Goal: Transaction & Acquisition: Purchase product/service

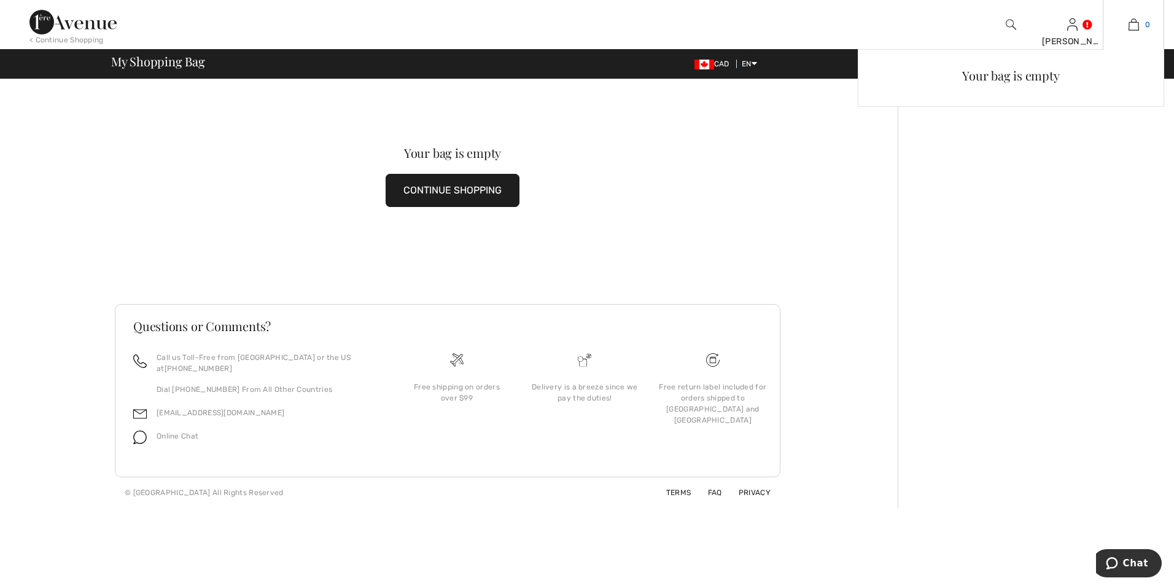
click at [1134, 27] on img at bounding box center [1134, 24] width 10 height 15
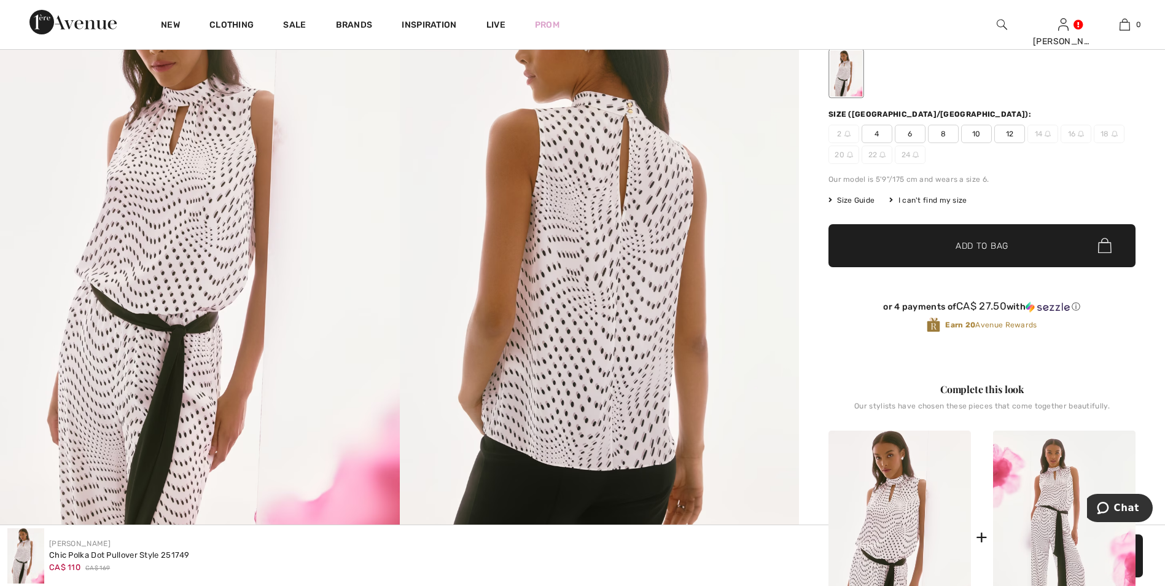
click at [983, 249] on span "Add to Bag" at bounding box center [982, 245] width 53 height 13
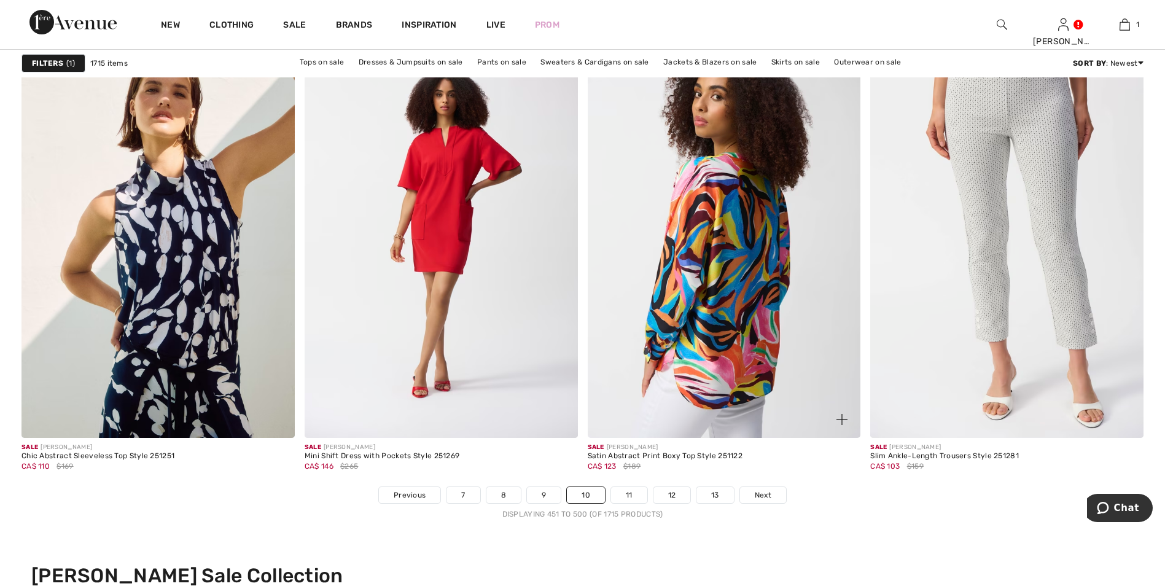
scroll to position [6879, 0]
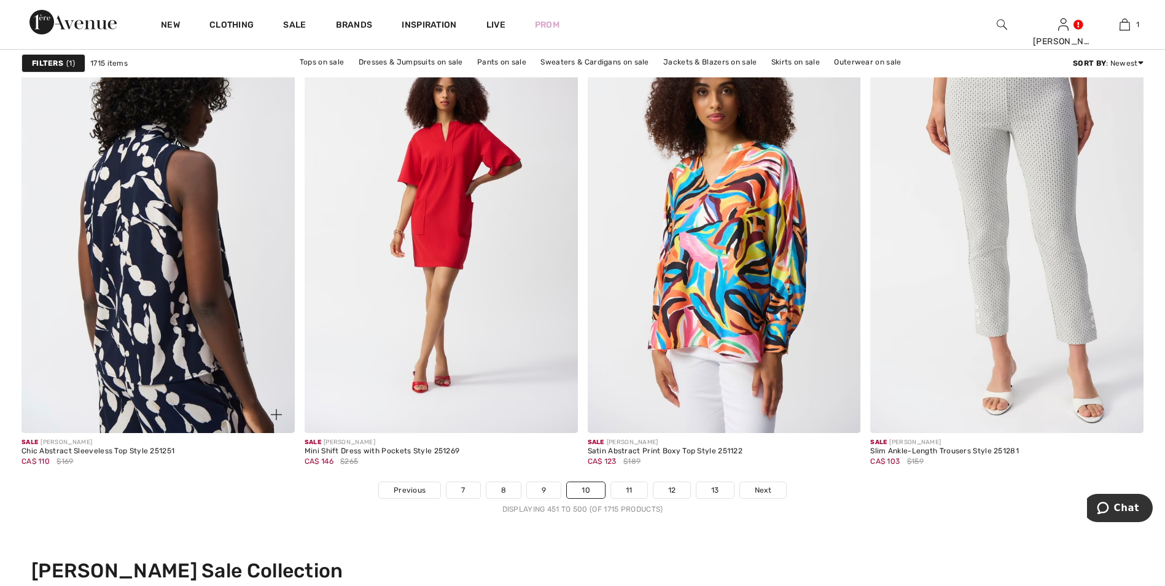
click at [170, 306] on img at bounding box center [157, 228] width 273 height 410
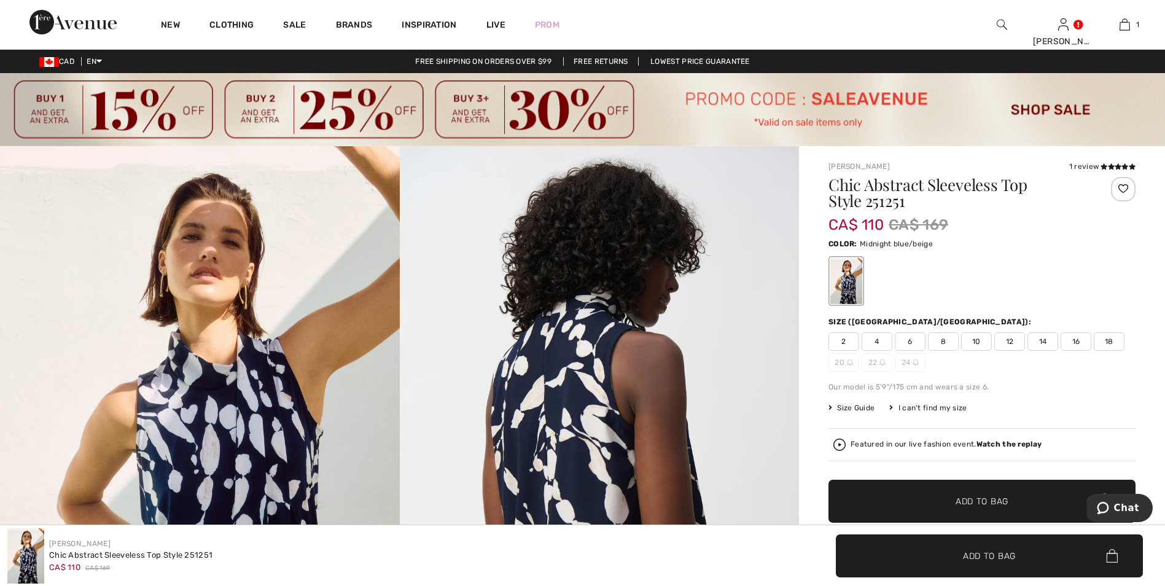
click at [913, 341] on span "6" at bounding box center [910, 341] width 31 height 18
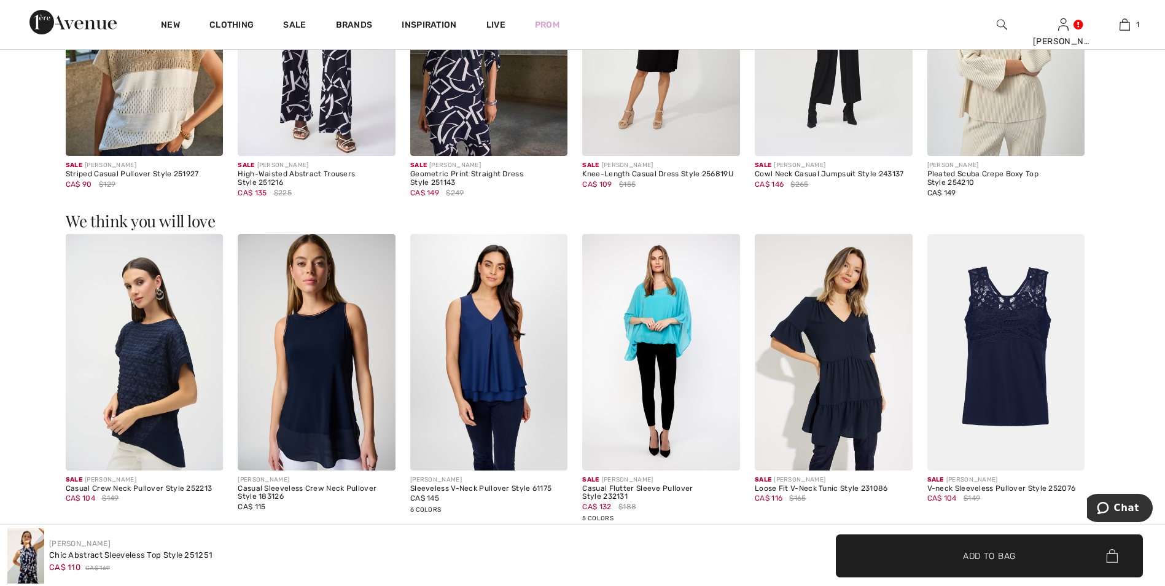
scroll to position [1658, 0]
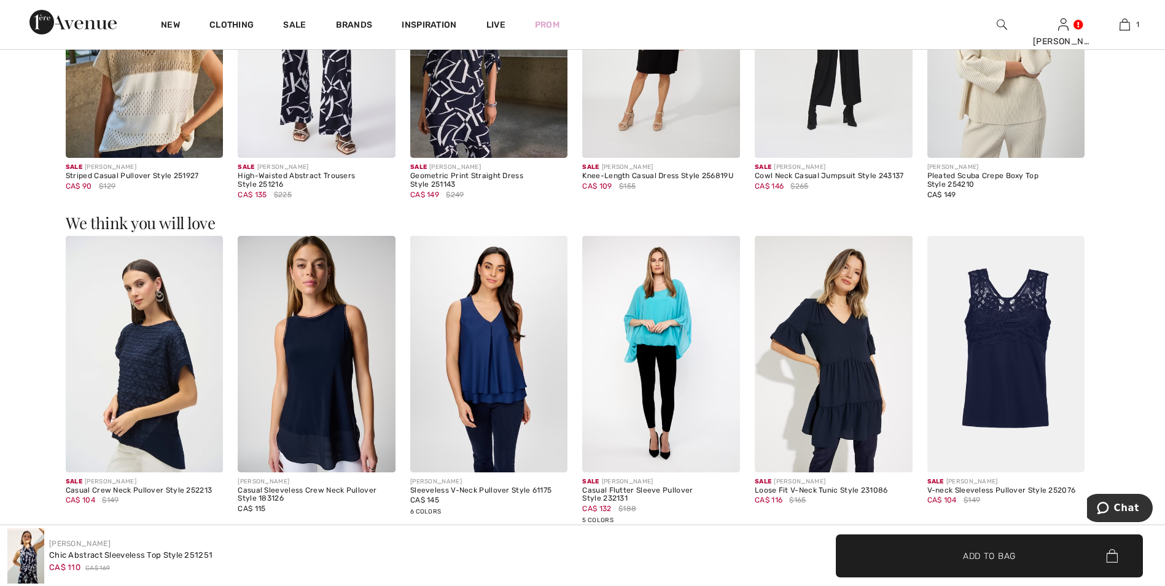
click at [323, 372] on img at bounding box center [317, 354] width 158 height 236
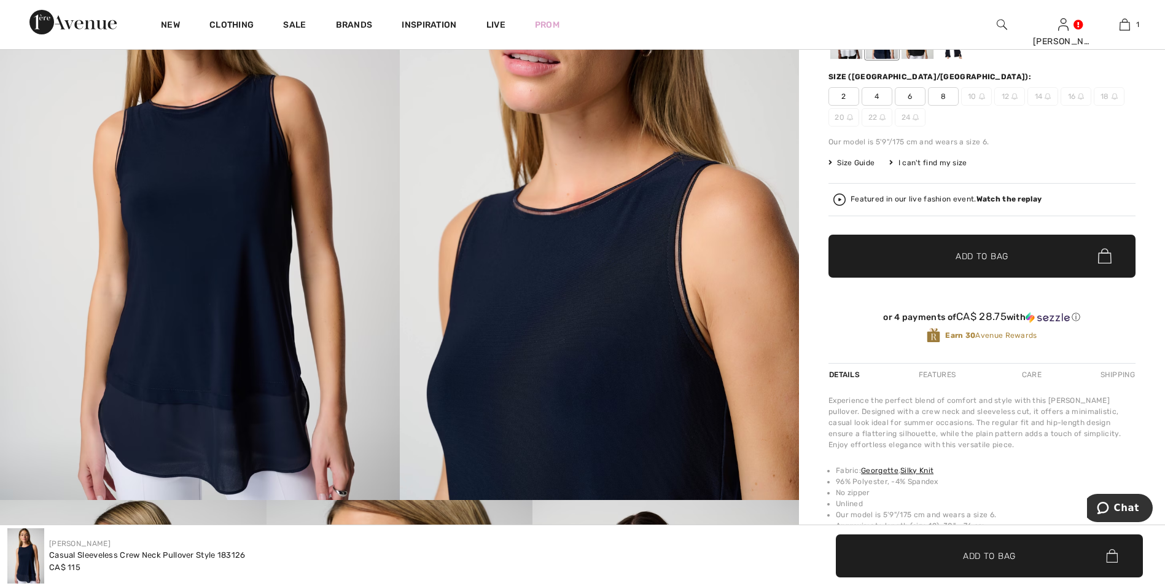
scroll to position [123, 0]
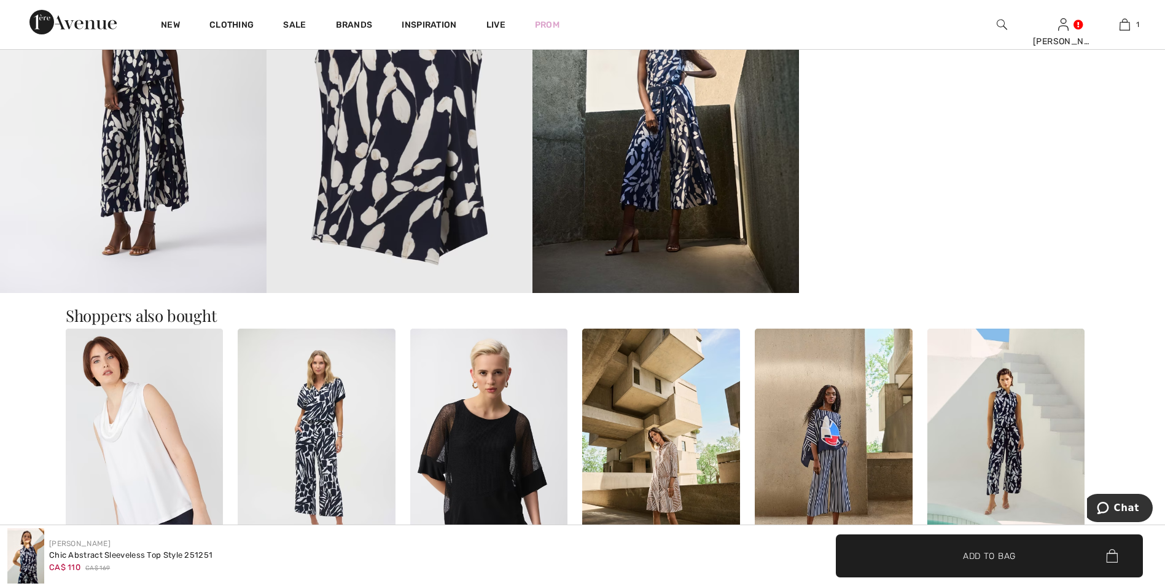
scroll to position [1106, 0]
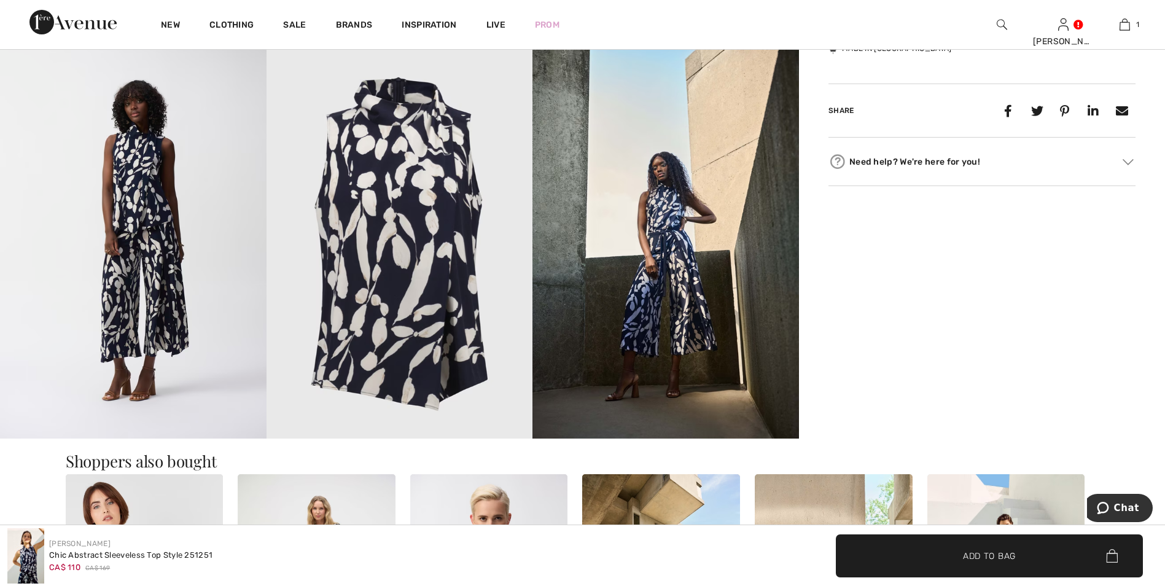
click at [154, 275] on img at bounding box center [133, 238] width 267 height 399
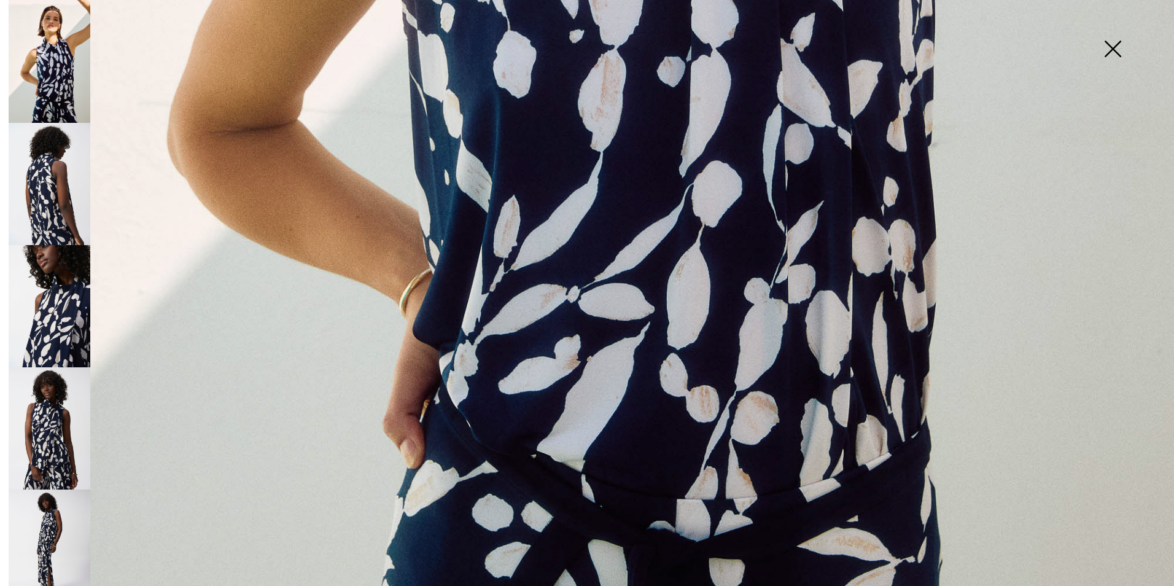
scroll to position [1162, 0]
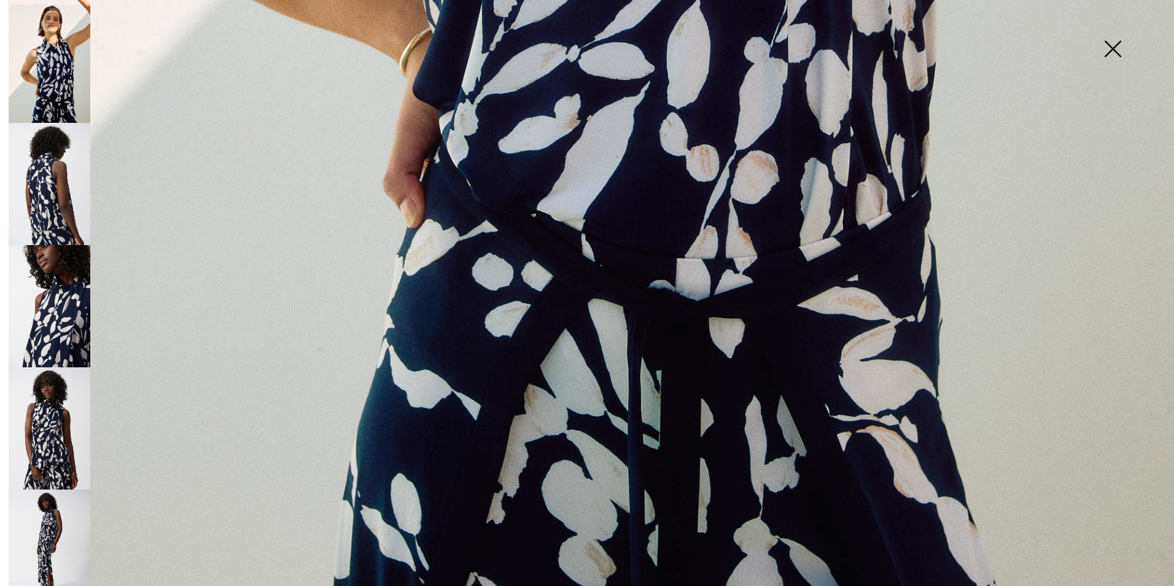
click at [52, 308] on img at bounding box center [50, 306] width 82 height 122
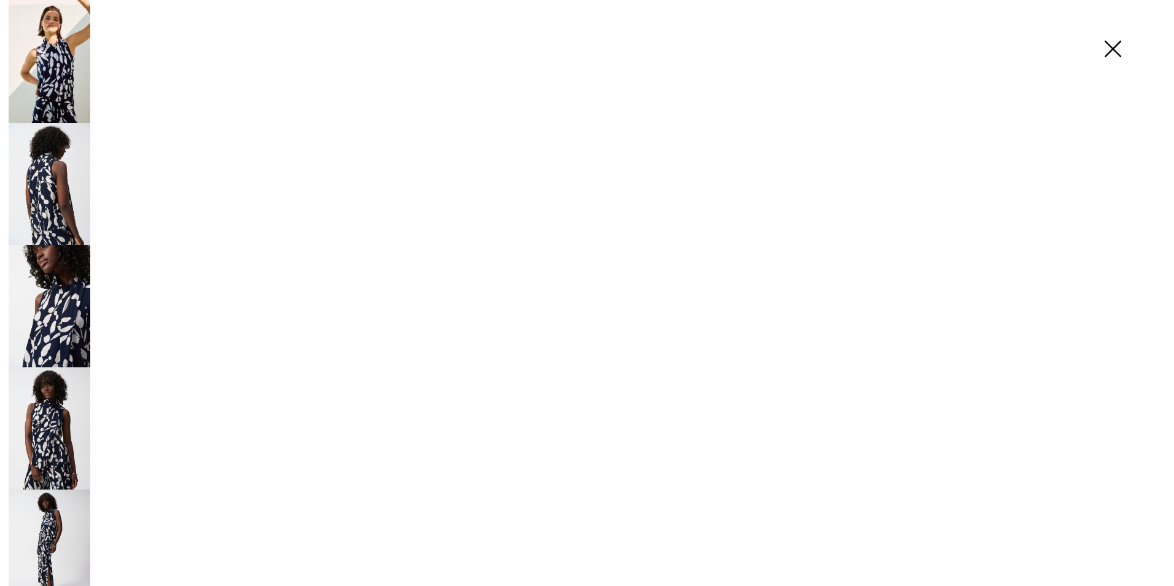
scroll to position [1160, 0]
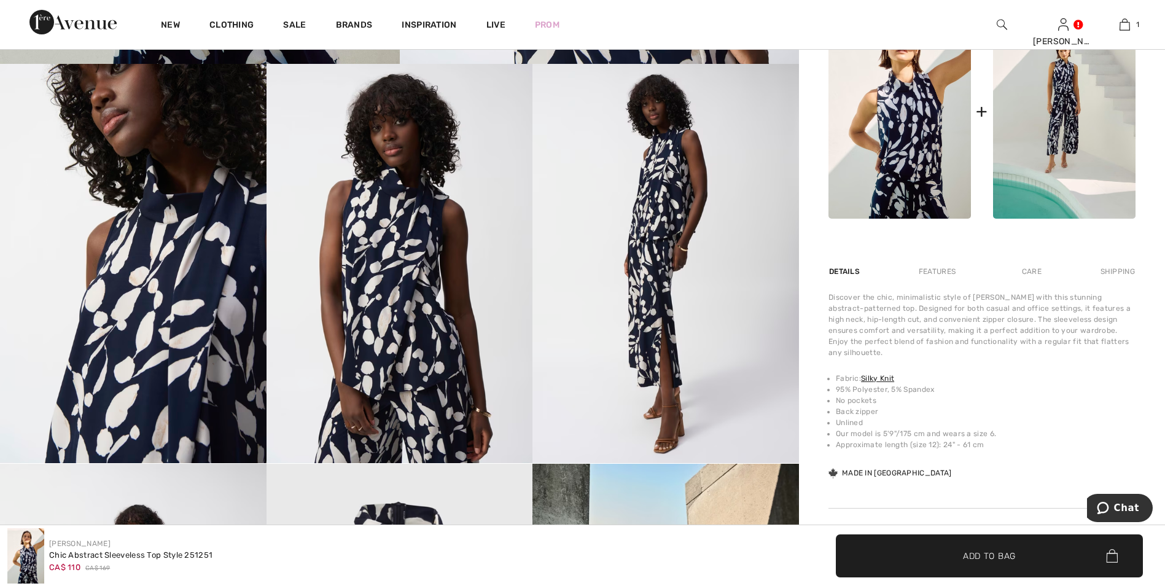
scroll to position [676, 0]
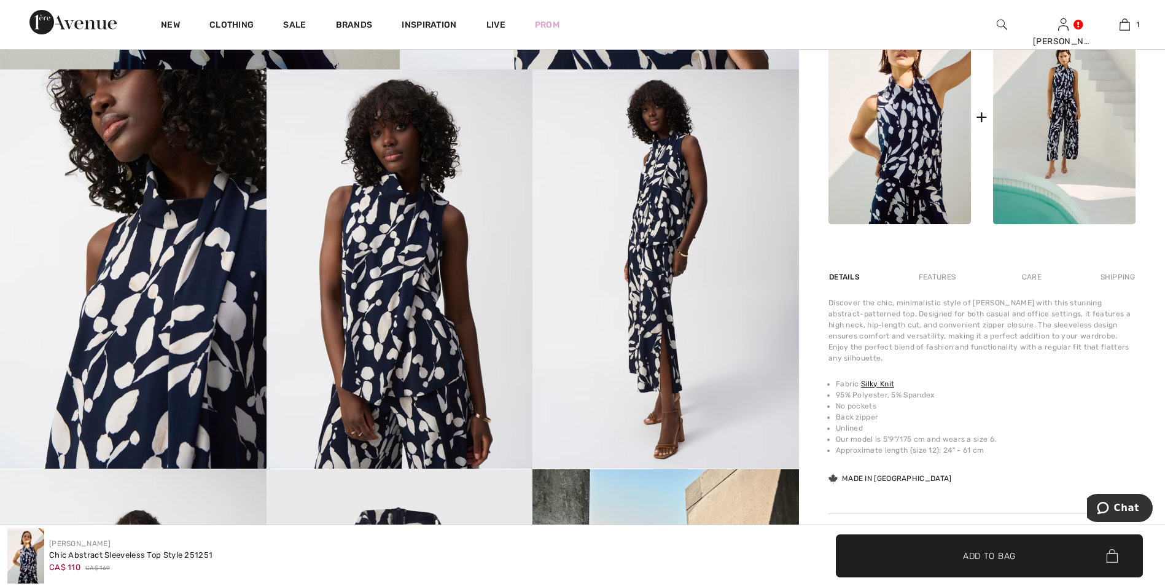
click at [477, 183] on img at bounding box center [400, 268] width 267 height 399
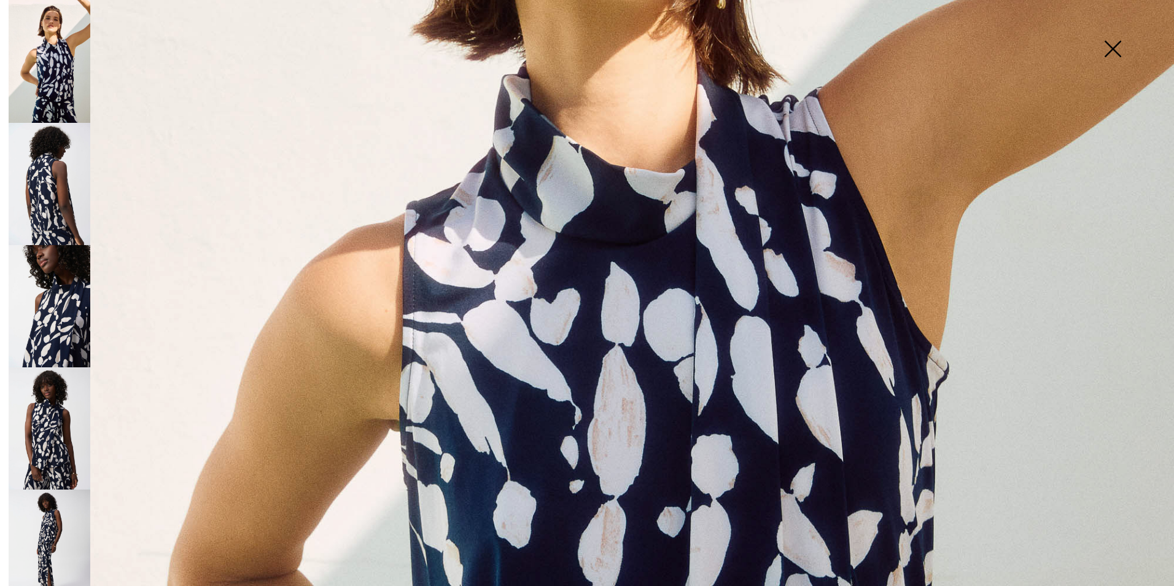
scroll to position [470, 0]
click at [1113, 46] on img at bounding box center [1112, 49] width 61 height 63
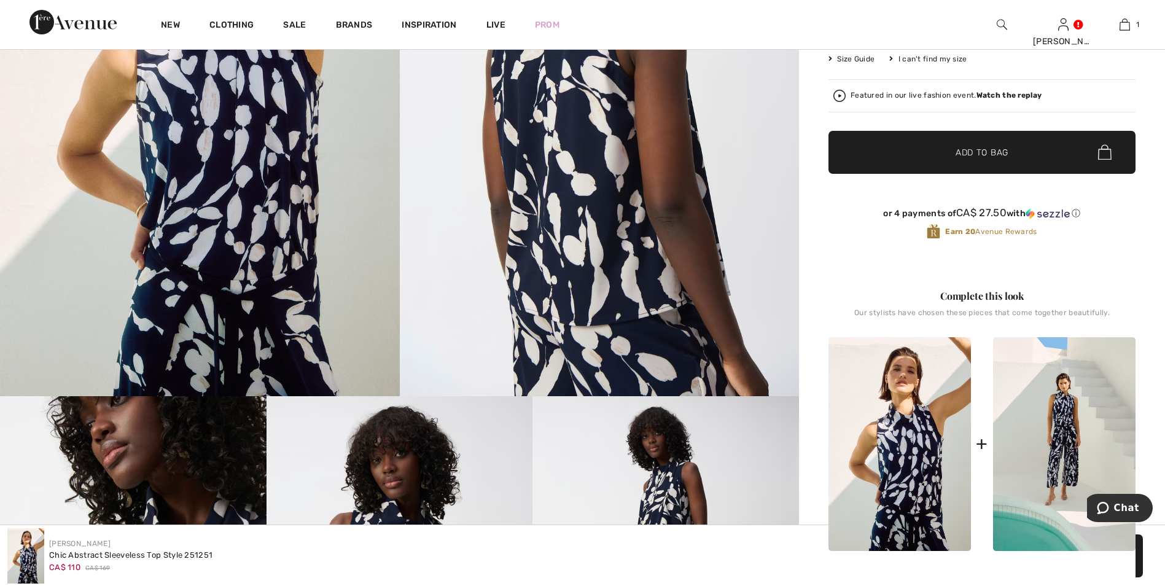
scroll to position [184, 0]
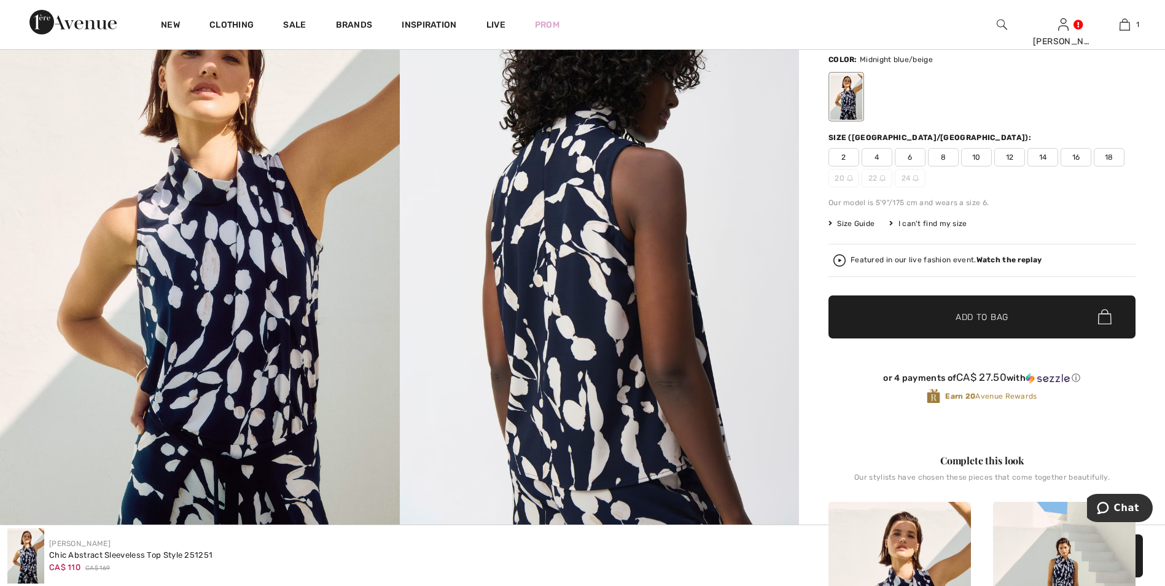
click at [909, 153] on span "6" at bounding box center [910, 157] width 31 height 18
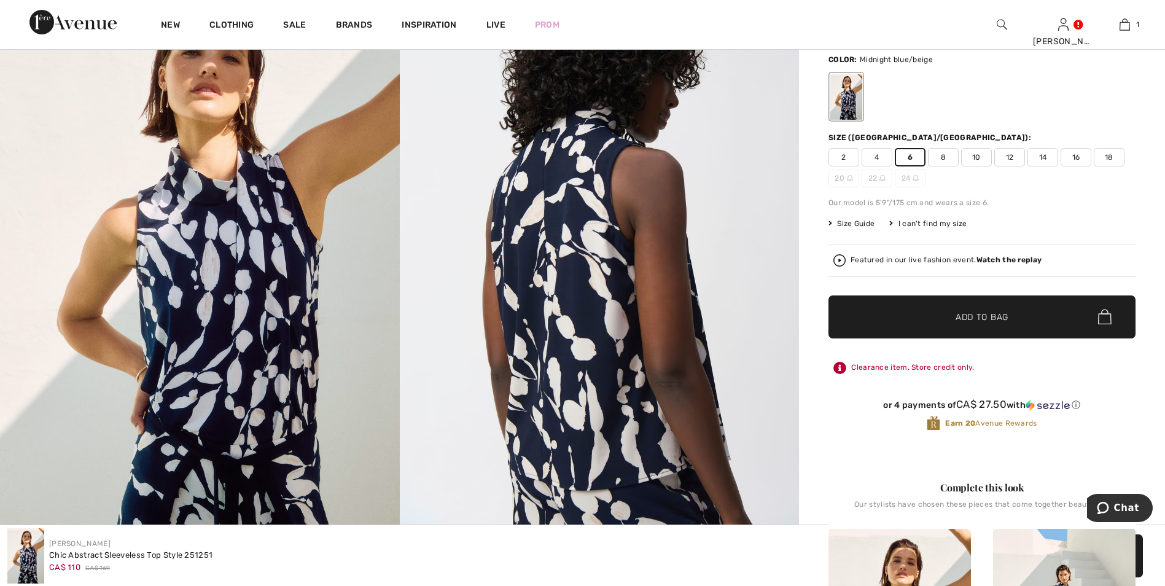
click at [998, 318] on span "Add to Bag" at bounding box center [982, 316] width 53 height 13
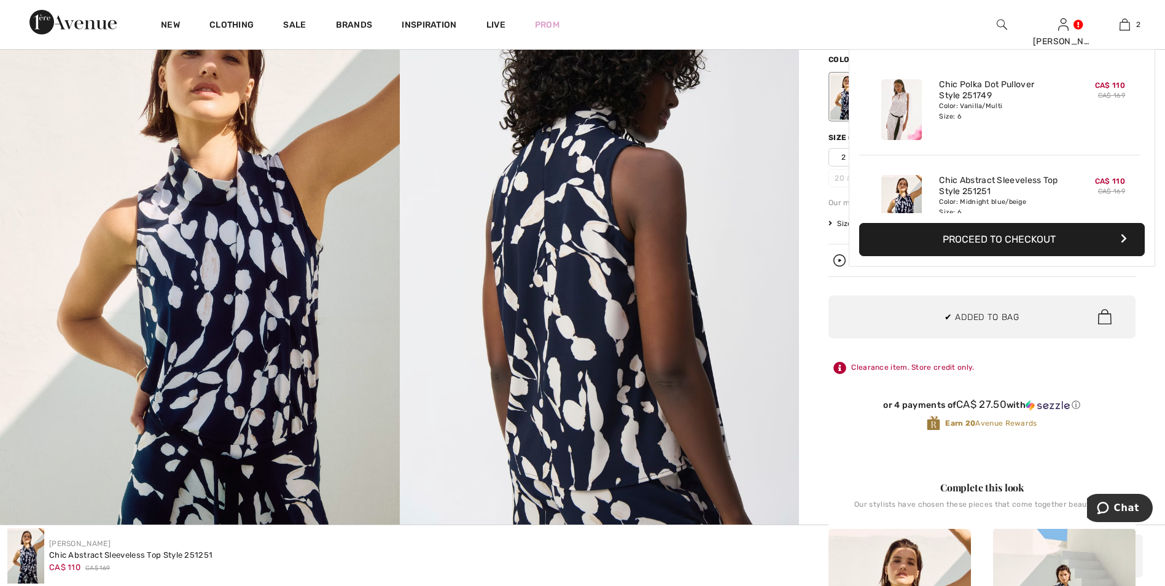
scroll to position [38, 0]
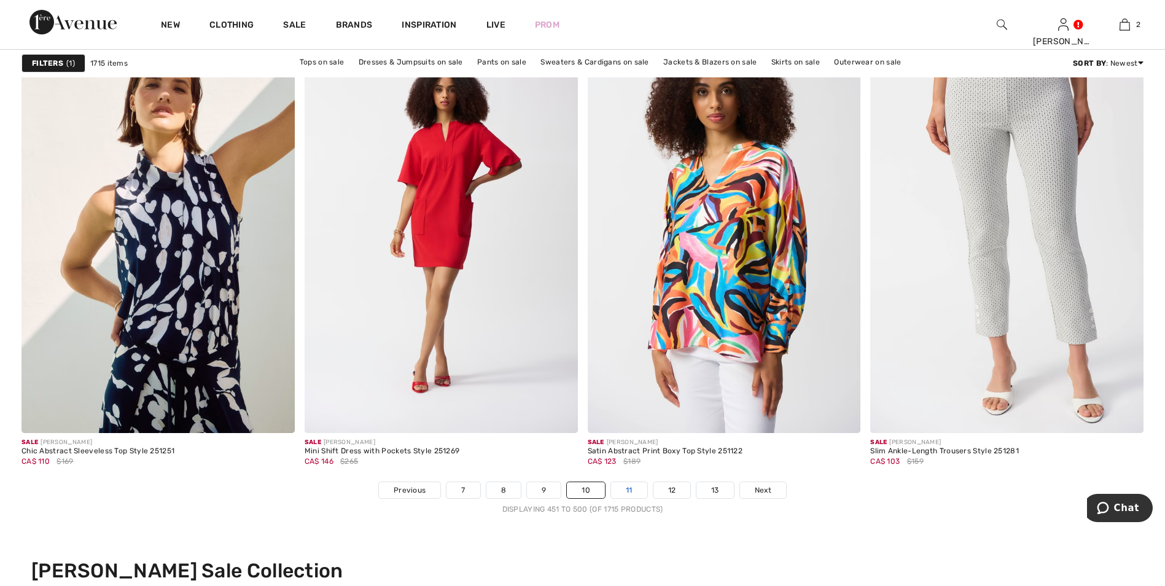
click at [633, 491] on link "11" at bounding box center [629, 490] width 36 height 16
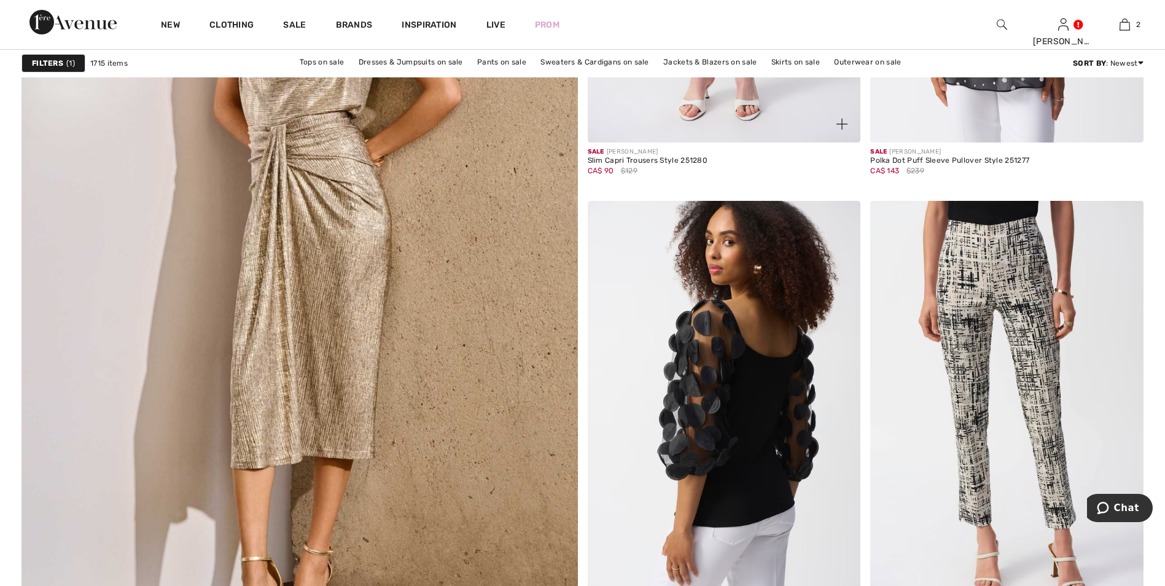
scroll to position [4422, 0]
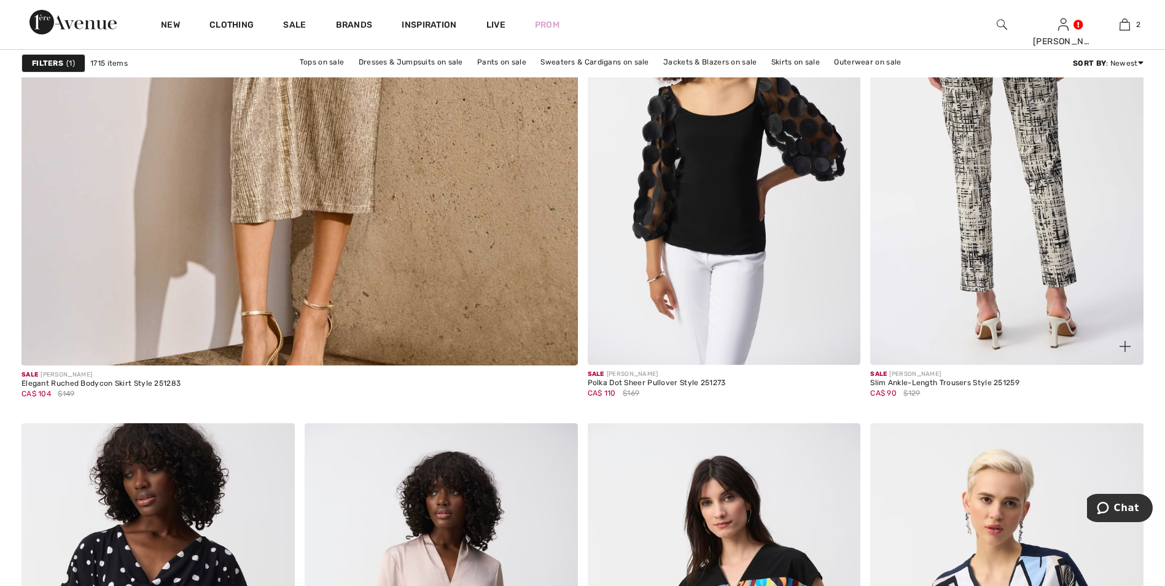
click at [1044, 261] on img at bounding box center [1006, 160] width 273 height 410
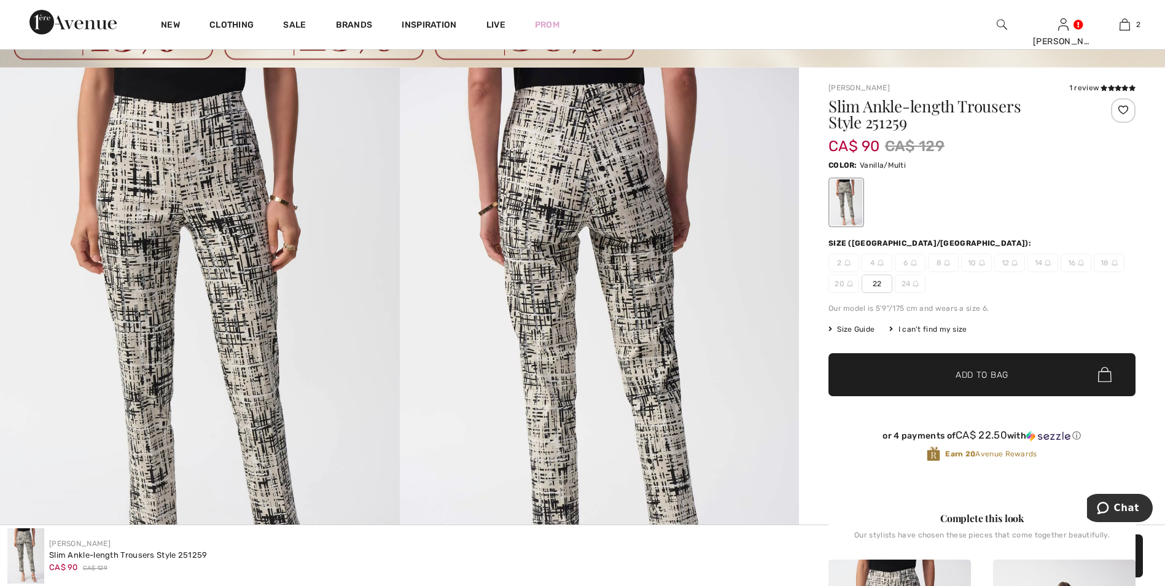
scroll to position [184, 0]
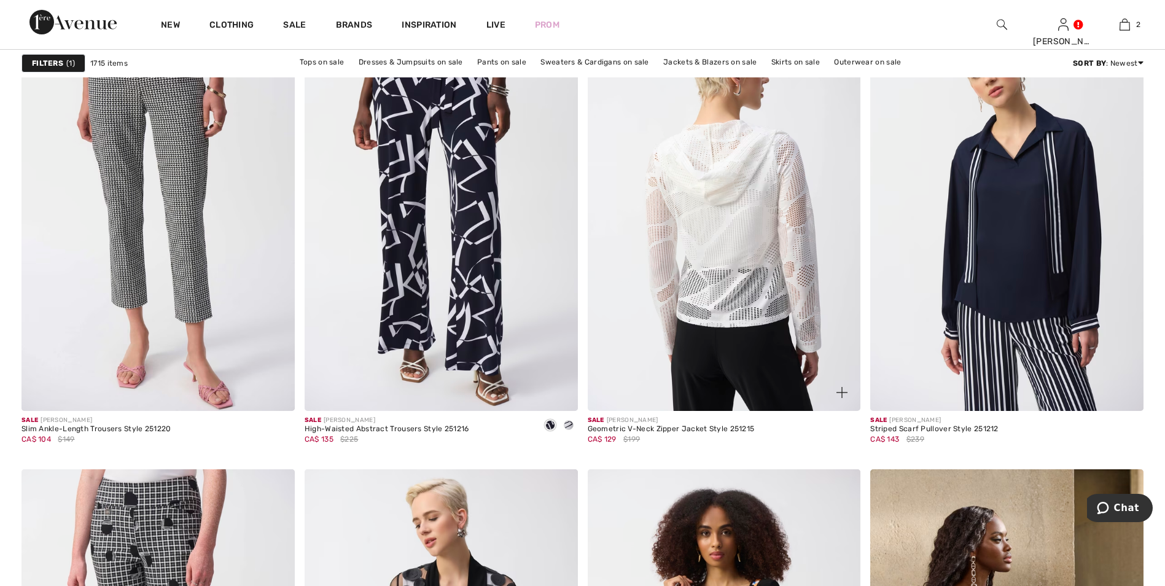
scroll to position [5957, 0]
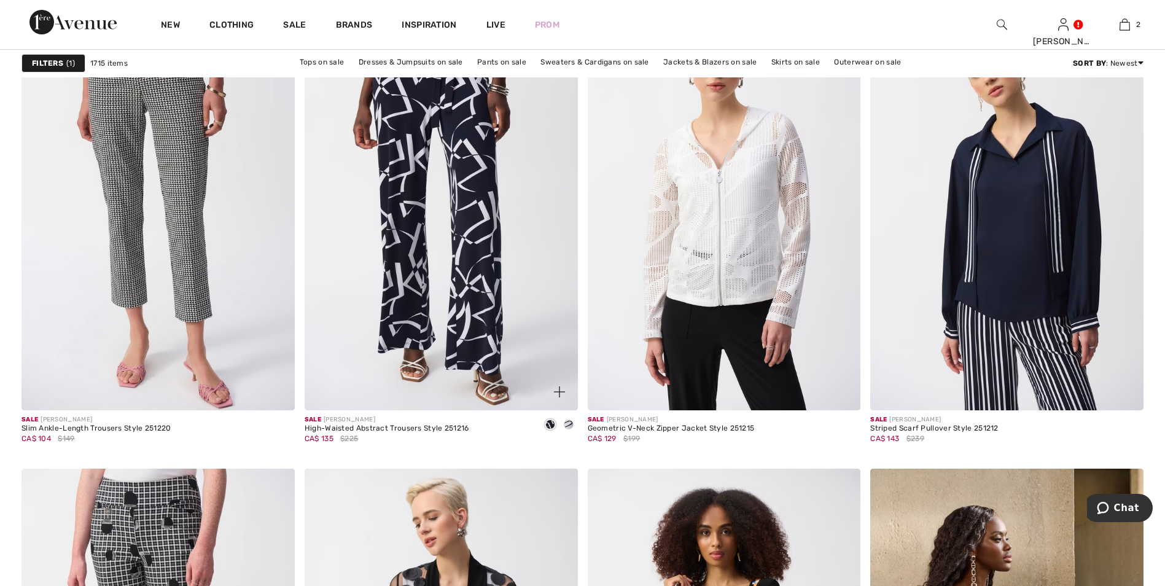
click at [571, 423] on span at bounding box center [569, 424] width 10 height 10
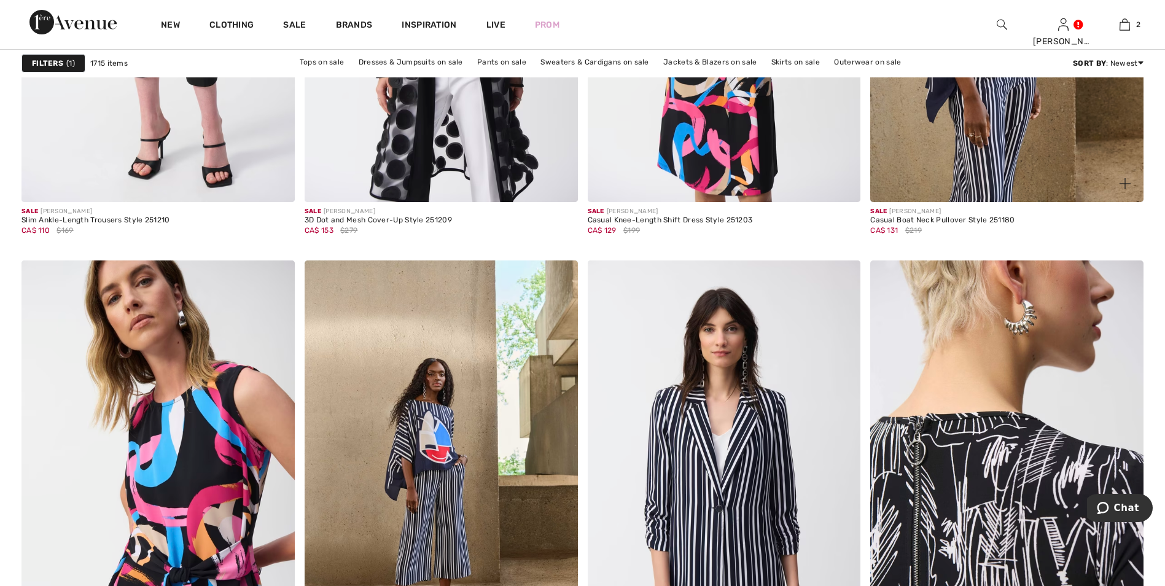
scroll to position [6817, 0]
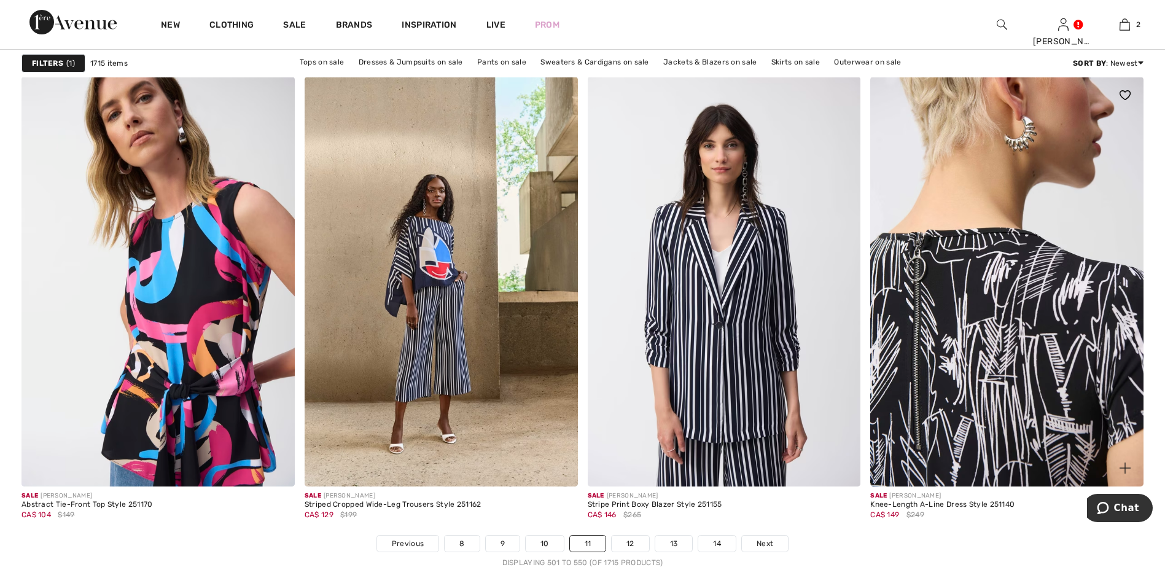
click at [1014, 383] on img at bounding box center [1006, 282] width 273 height 410
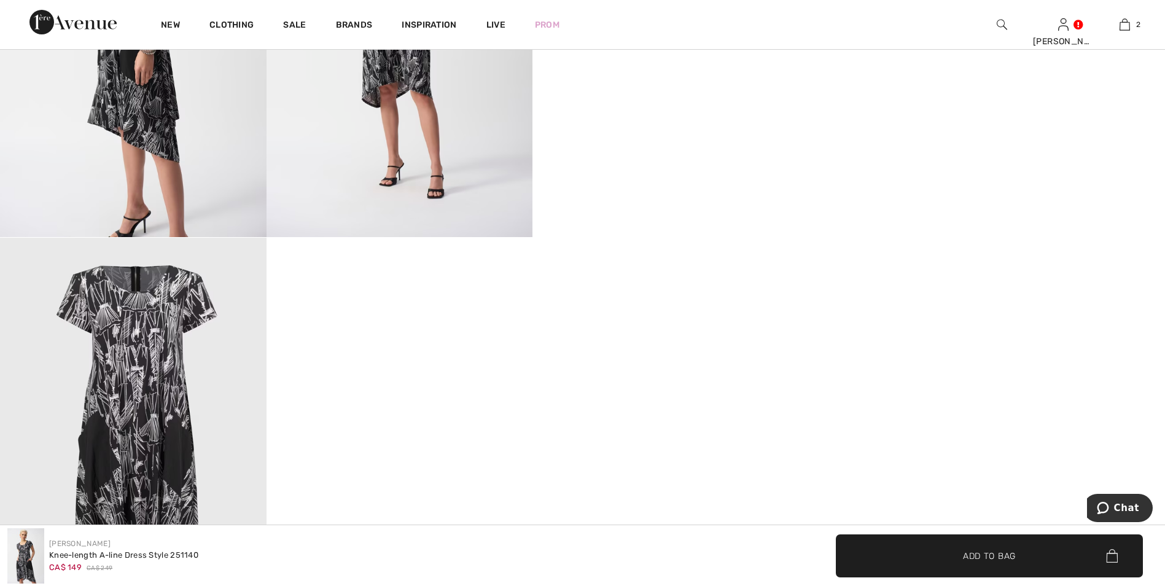
scroll to position [737, 0]
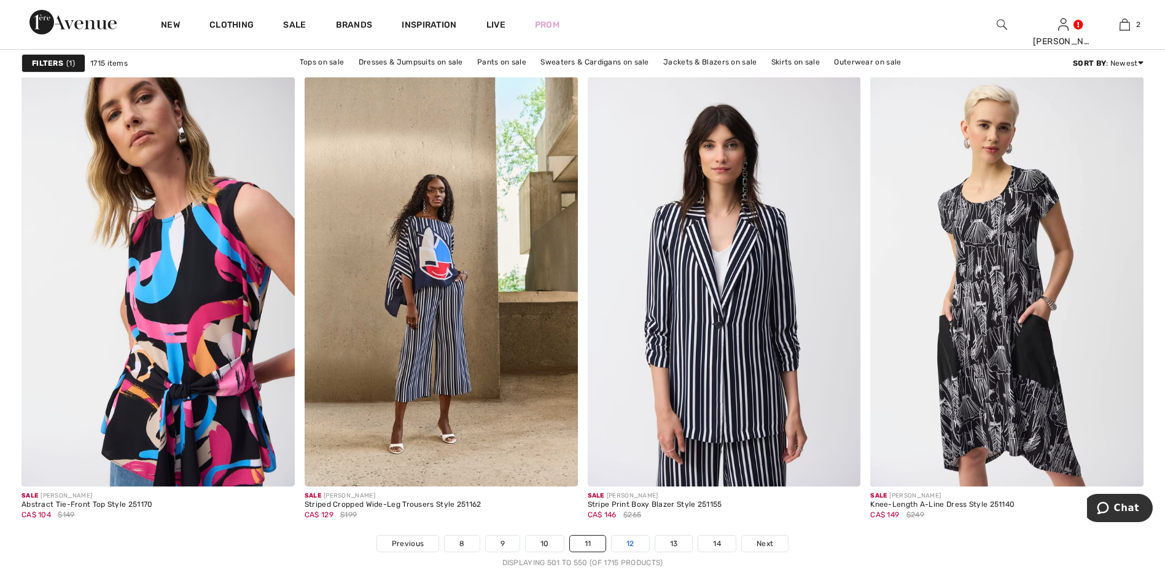
click at [628, 545] on link "12" at bounding box center [630, 544] width 37 height 16
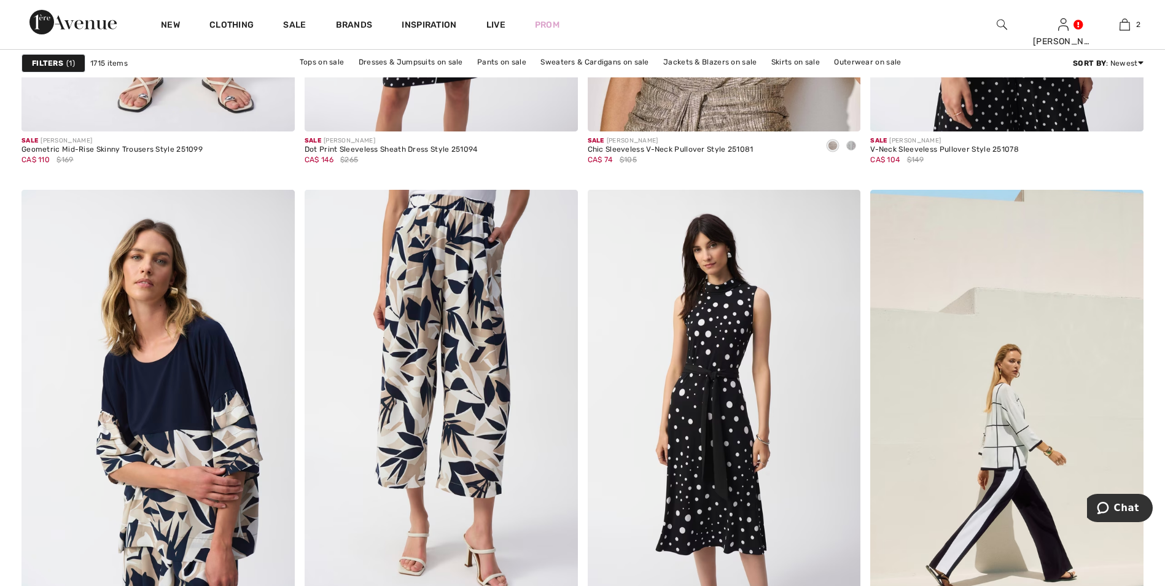
scroll to position [1658, 0]
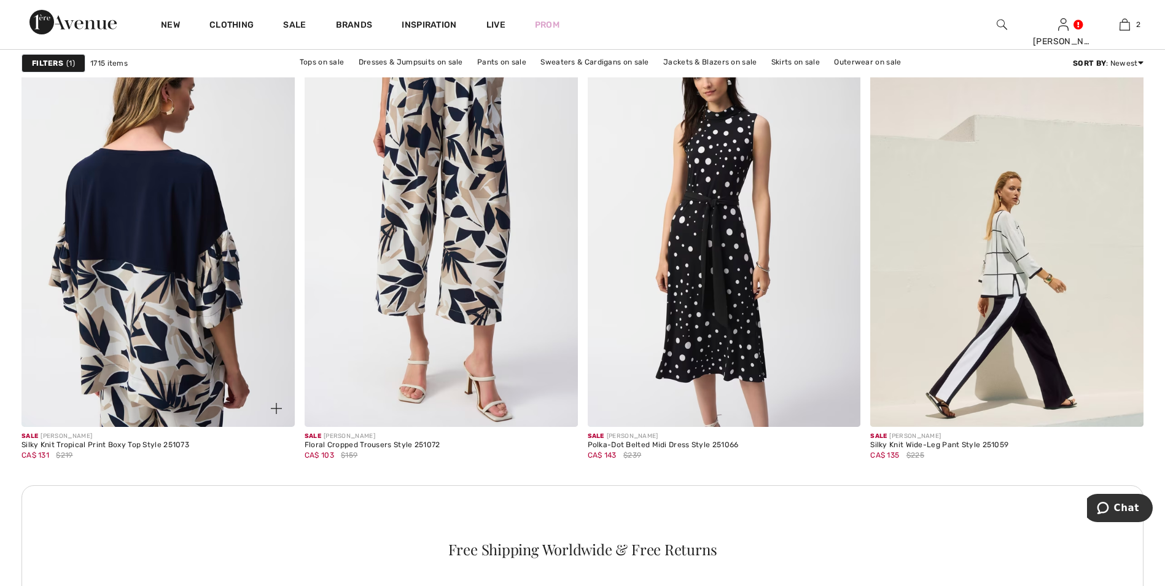
click at [158, 313] on img at bounding box center [157, 222] width 273 height 410
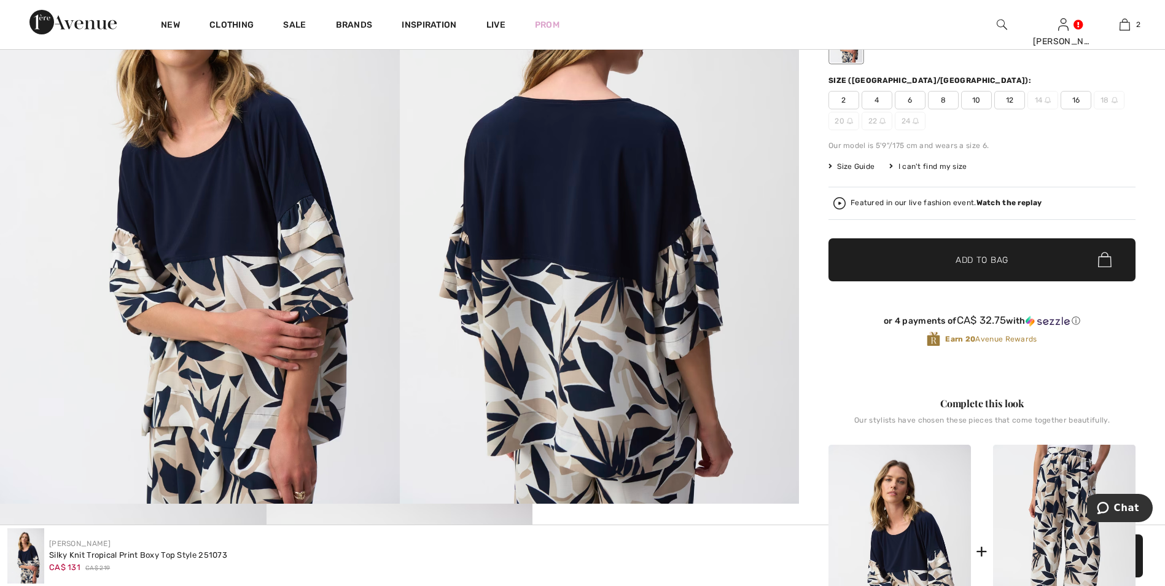
scroll to position [61, 0]
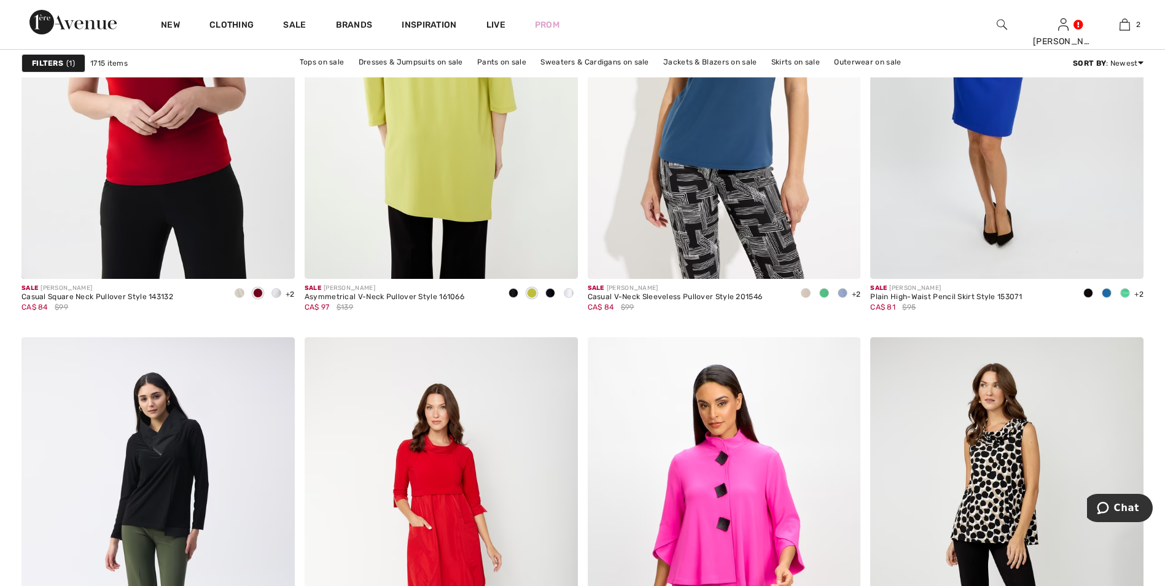
scroll to position [5159, 0]
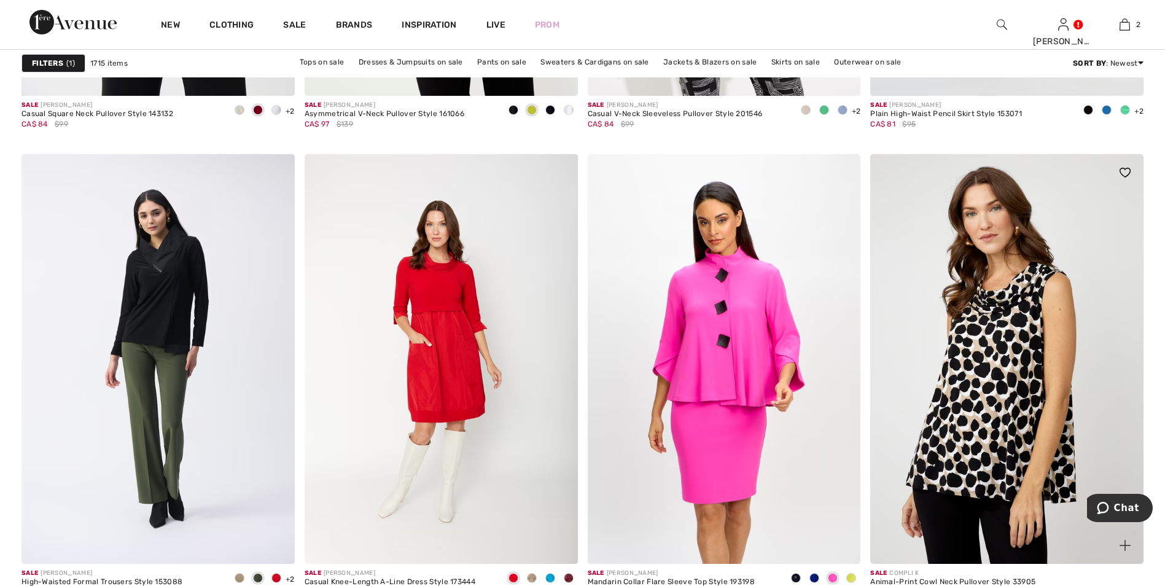
click at [989, 393] on img at bounding box center [1006, 359] width 273 height 410
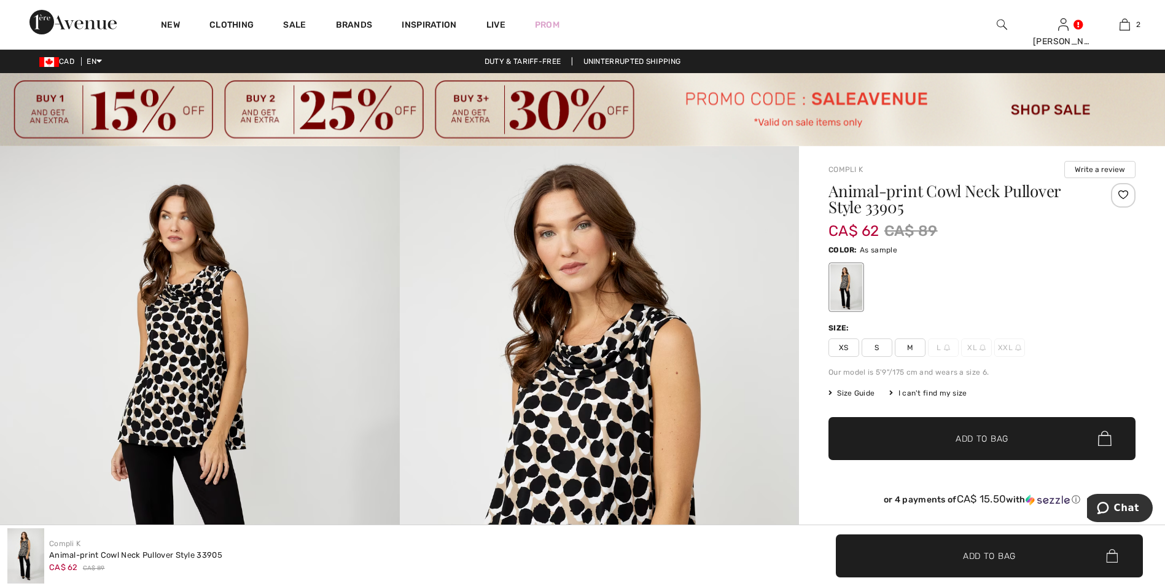
click at [599, 431] on img at bounding box center [600, 445] width 400 height 599
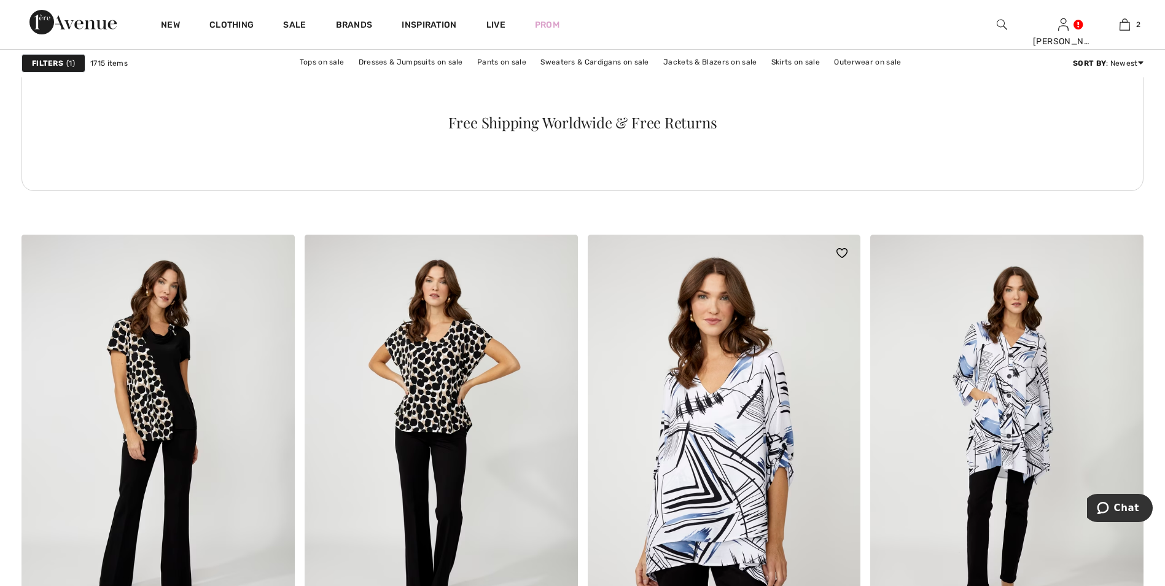
scroll to position [5835, 0]
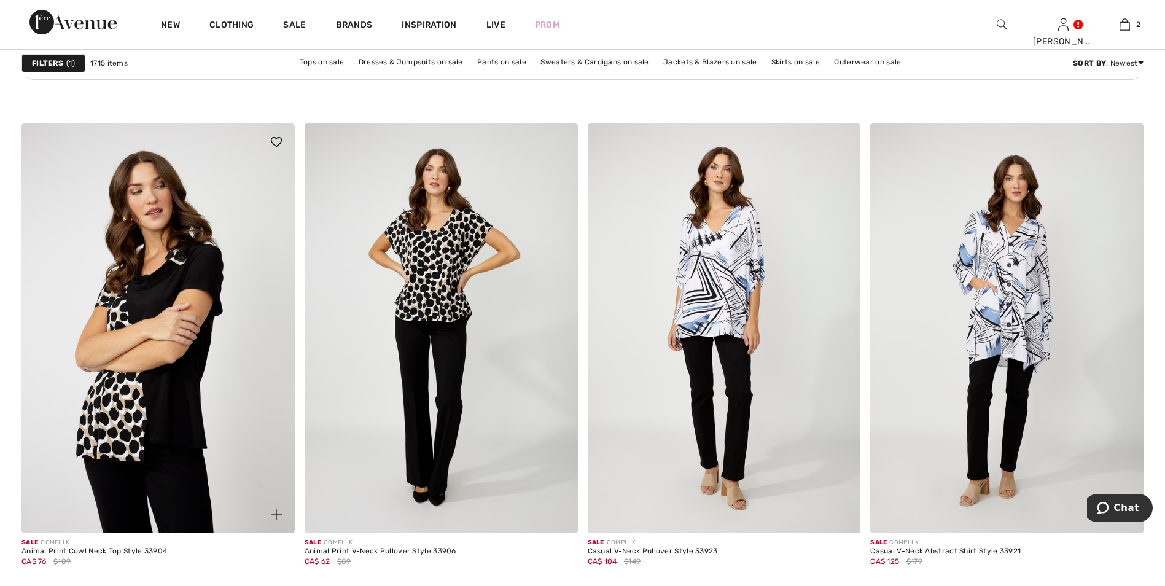
click at [142, 343] on img at bounding box center [157, 328] width 273 height 410
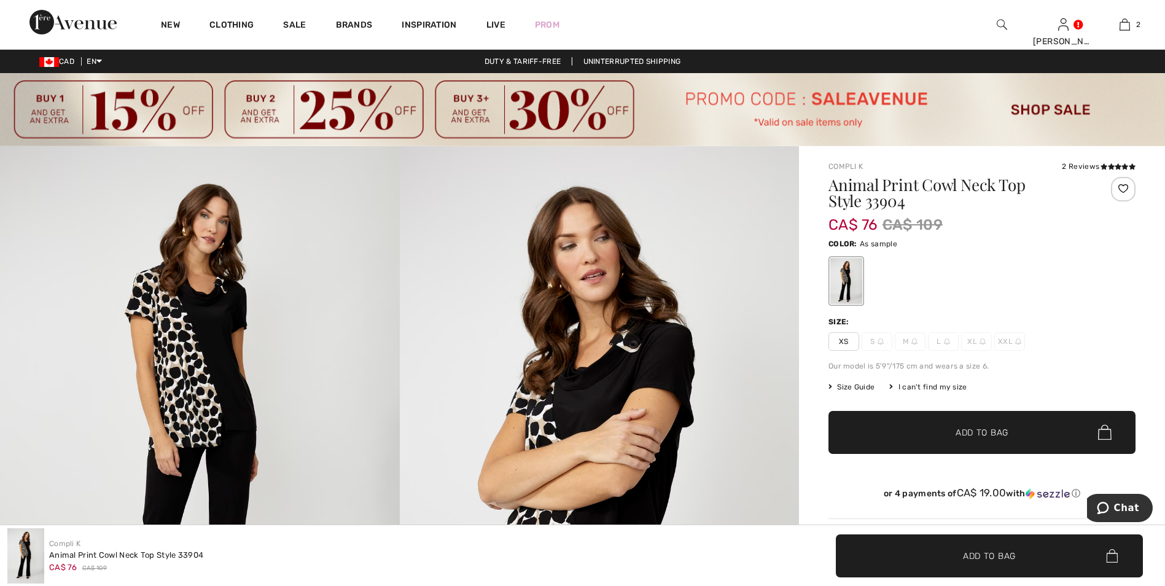
click at [608, 369] on img at bounding box center [600, 445] width 400 height 599
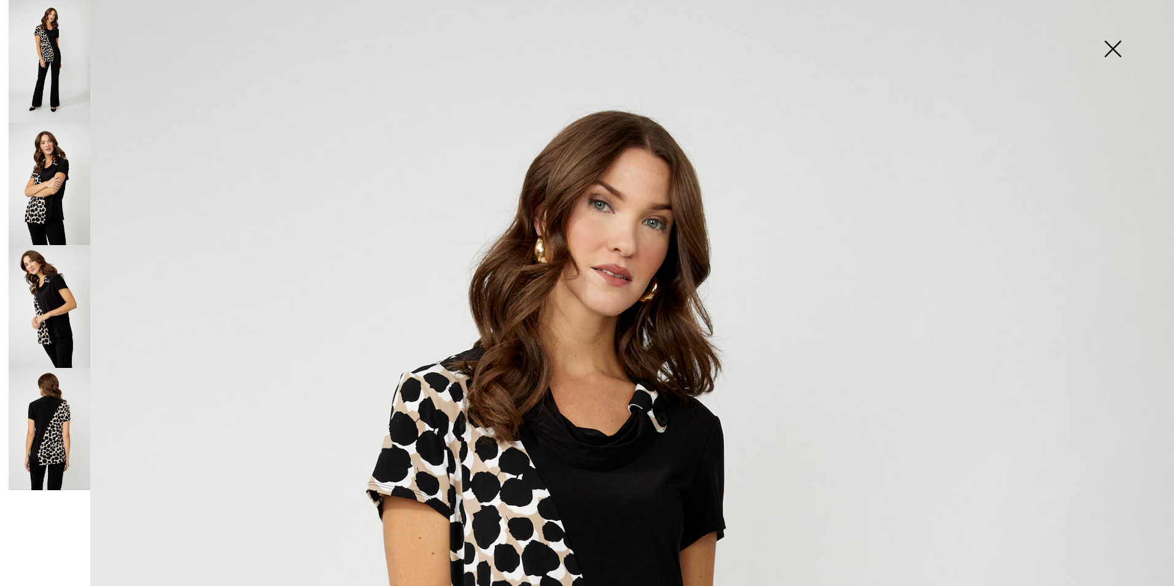
click at [1110, 49] on img at bounding box center [1112, 49] width 61 height 63
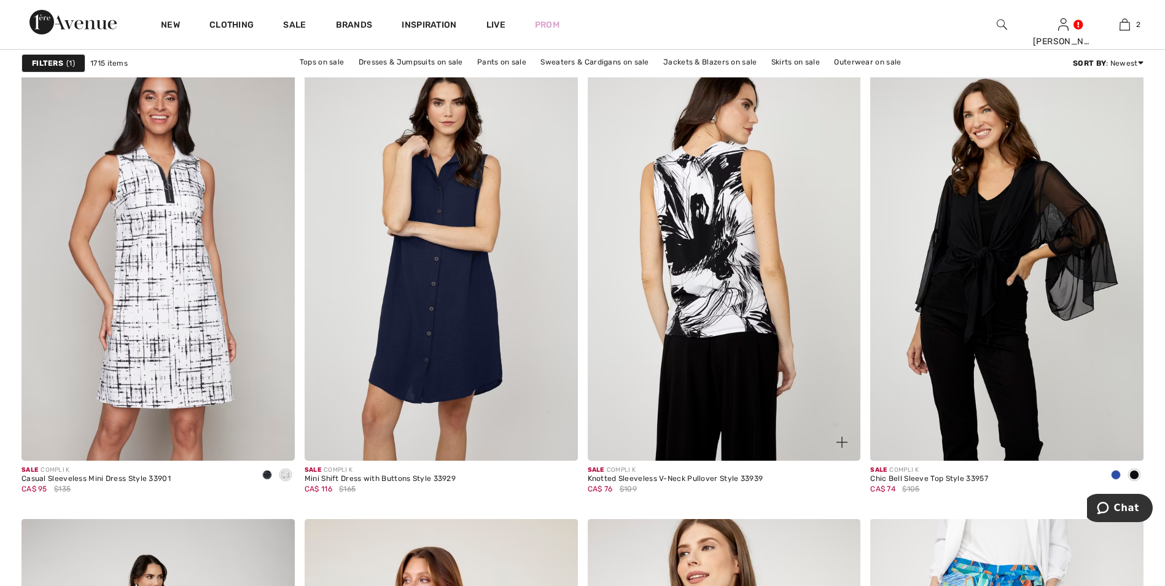
scroll to position [6387, 0]
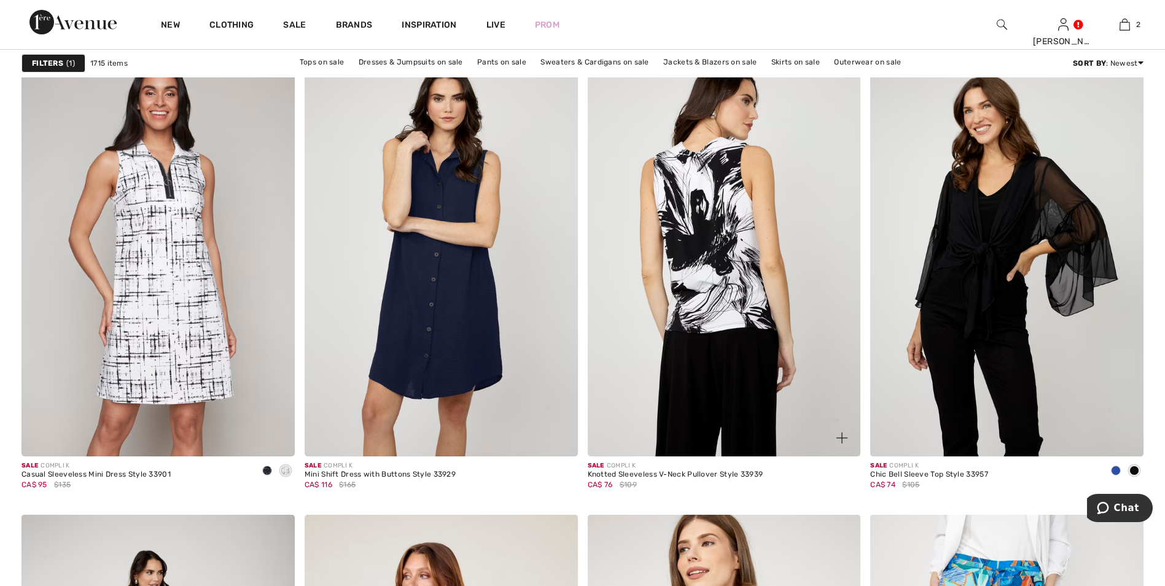
click at [733, 286] on img at bounding box center [724, 252] width 273 height 410
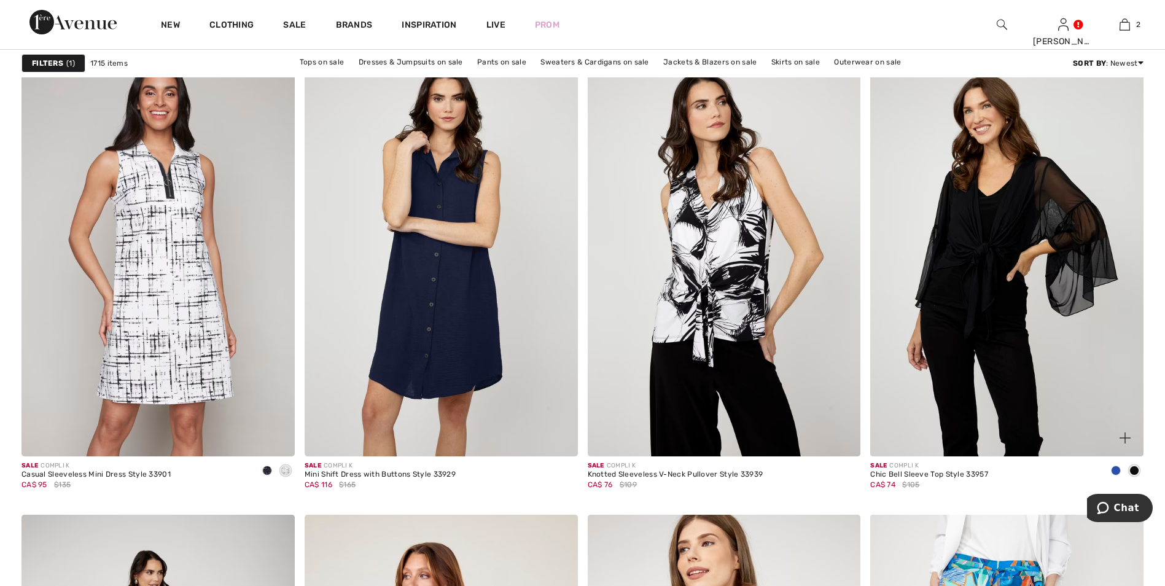
click at [1115, 470] on span at bounding box center [1116, 471] width 10 height 10
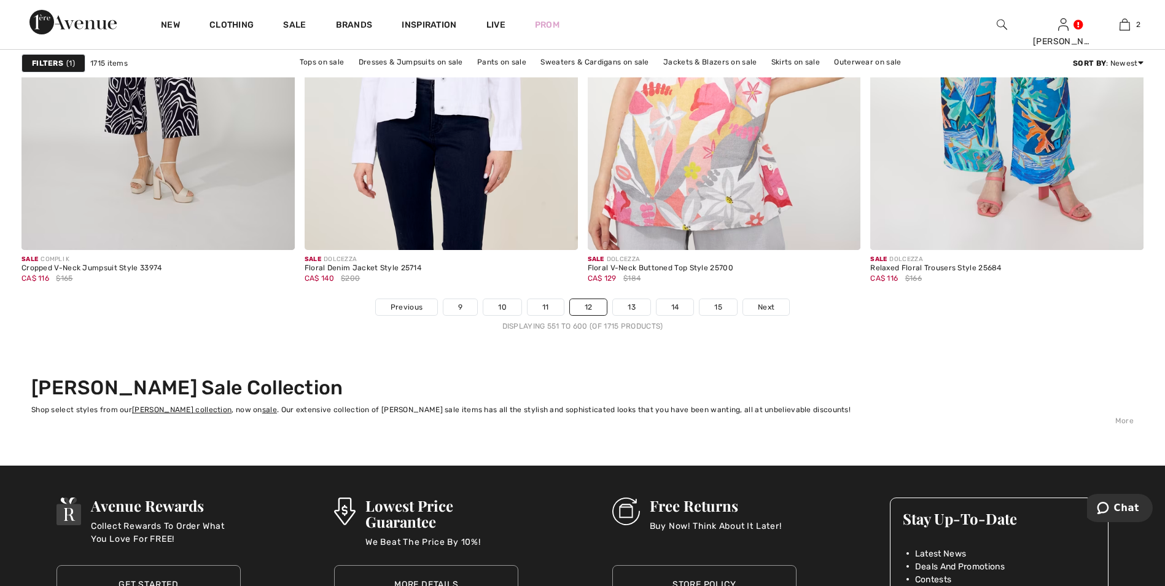
scroll to position [6871, 0]
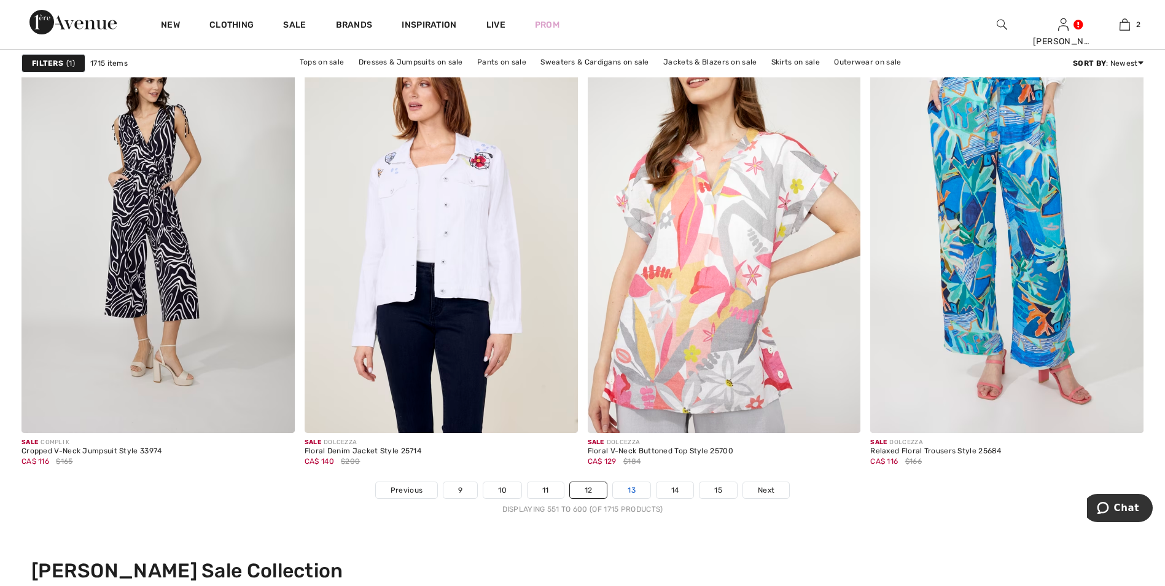
click at [633, 489] on link "13" at bounding box center [631, 490] width 37 height 16
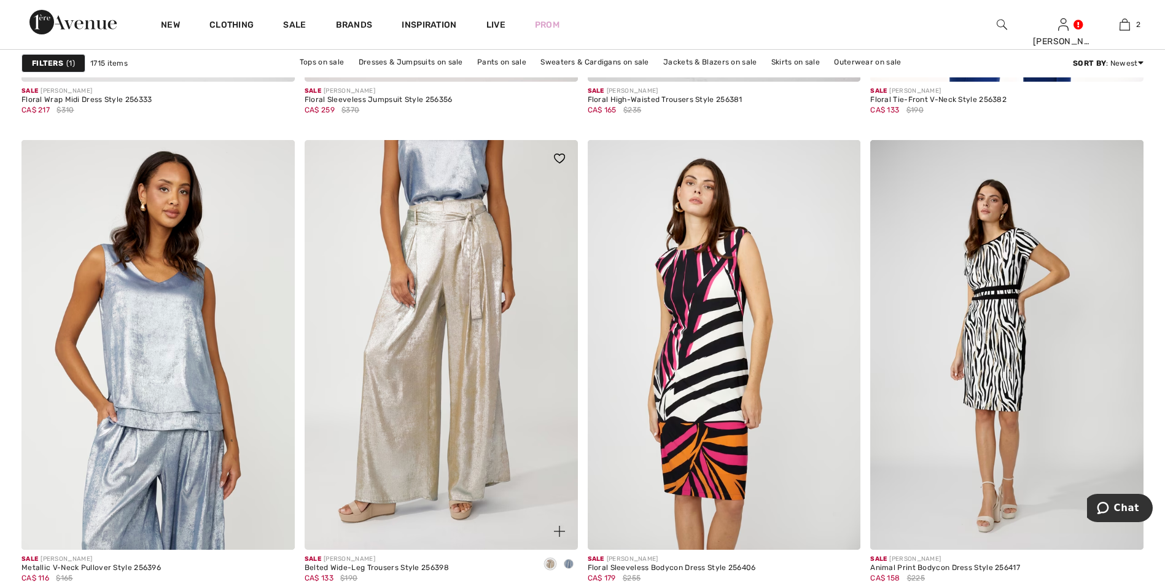
scroll to position [2702, 0]
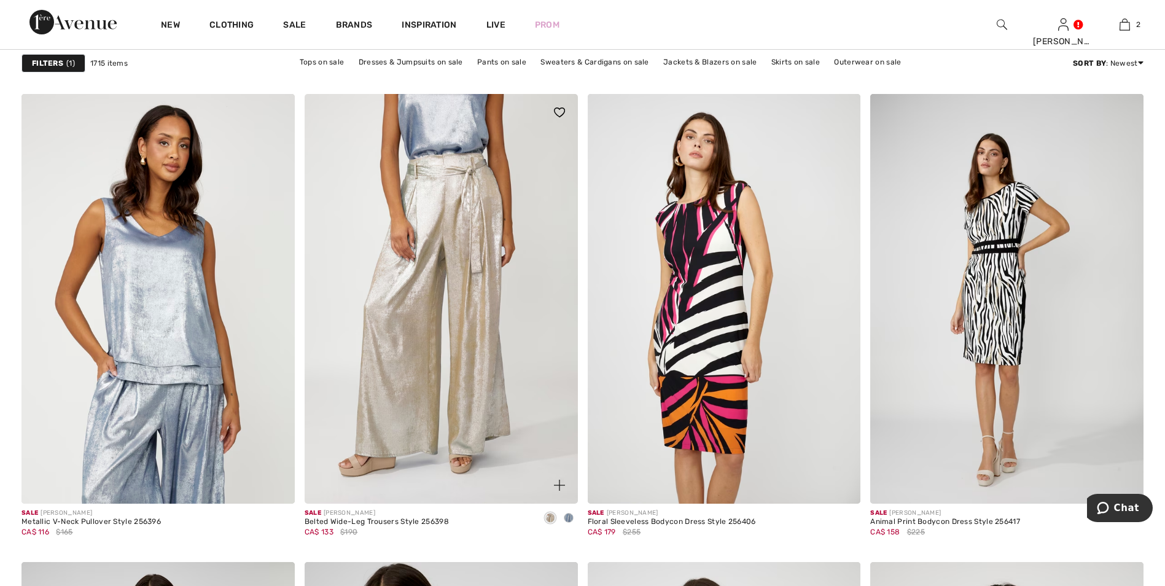
click at [569, 517] on span at bounding box center [569, 518] width 10 height 10
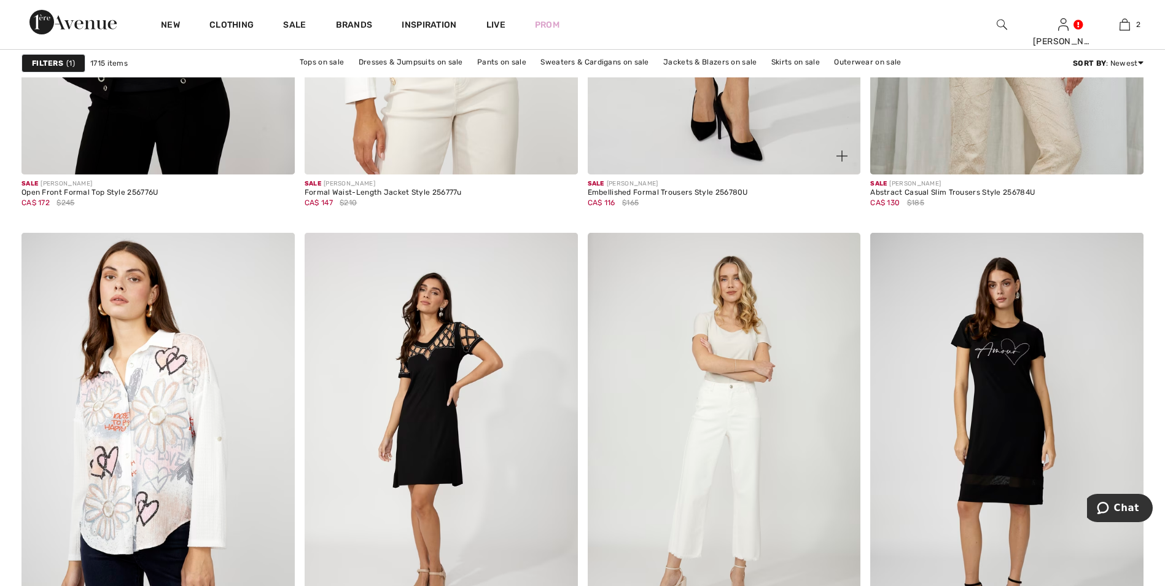
scroll to position [6817, 0]
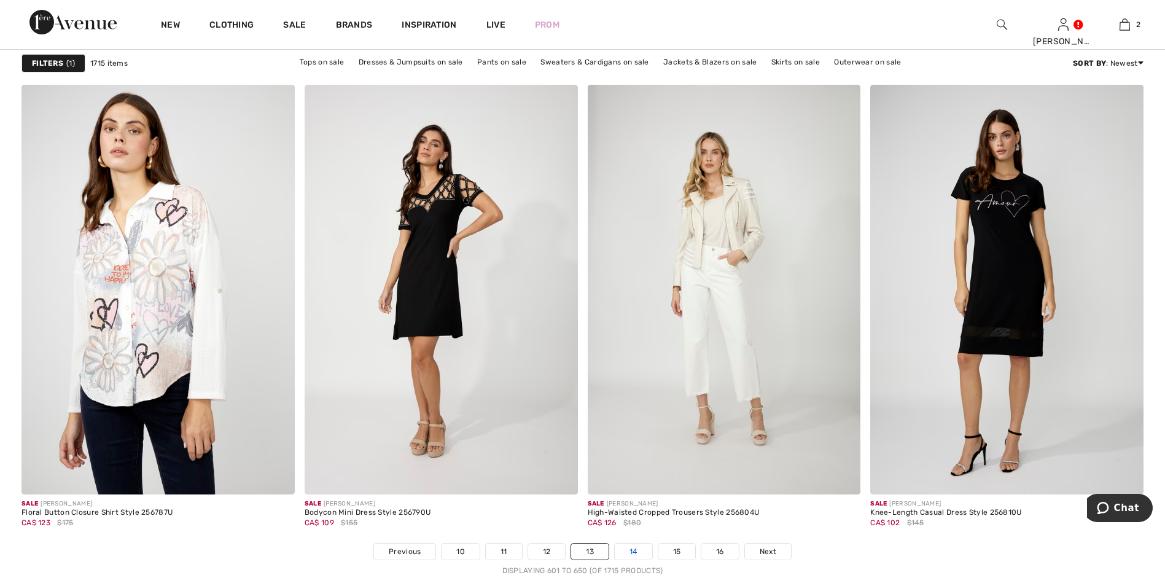
click at [631, 547] on link "14" at bounding box center [633, 552] width 37 height 16
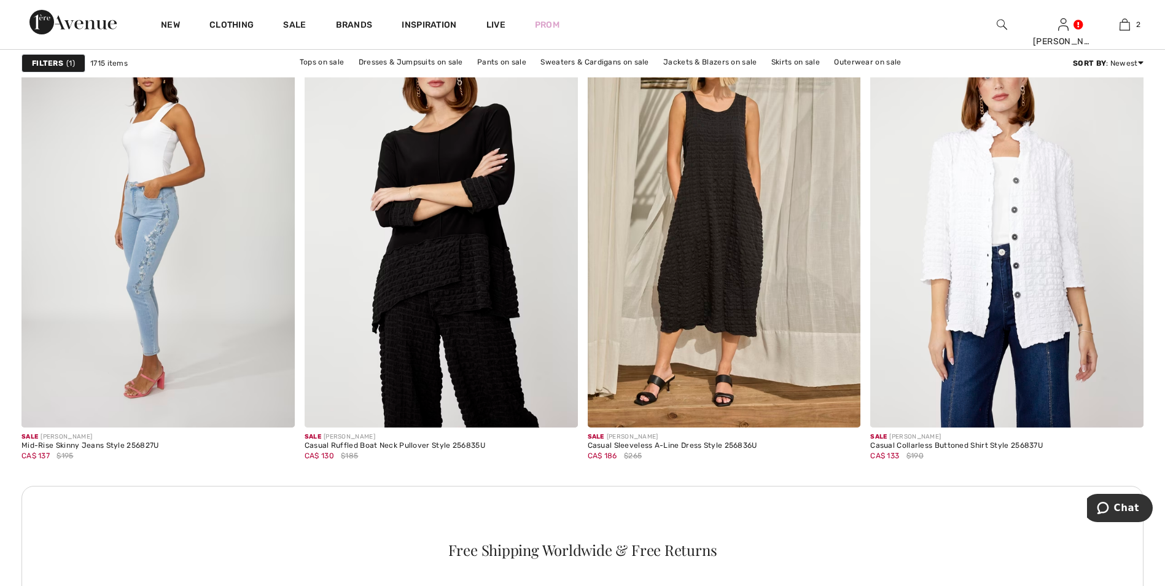
scroll to position [1658, 0]
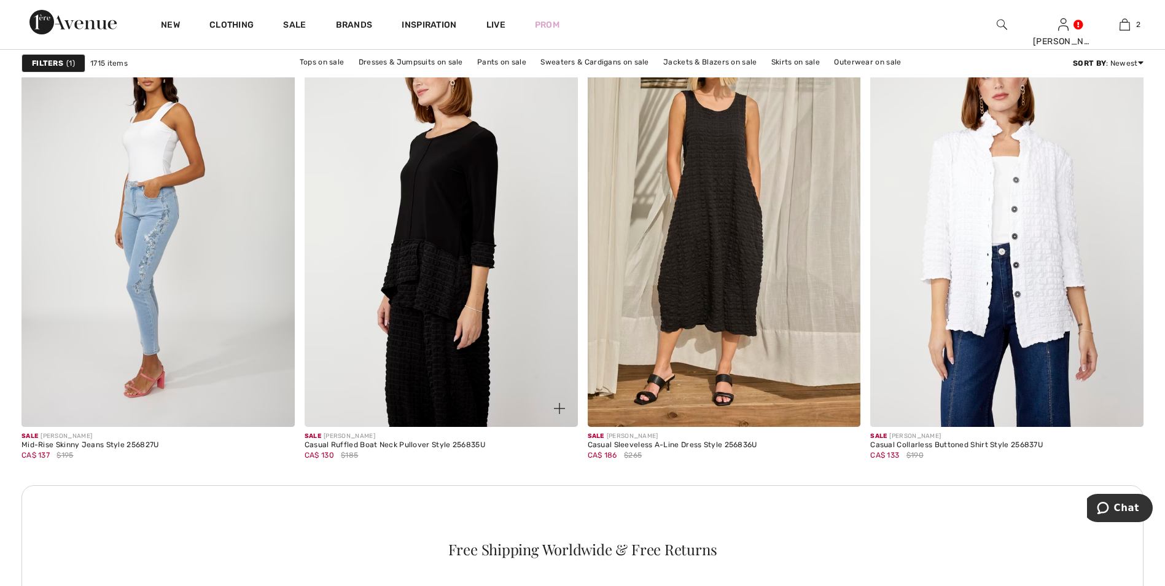
click at [456, 274] on img at bounding box center [441, 222] width 273 height 410
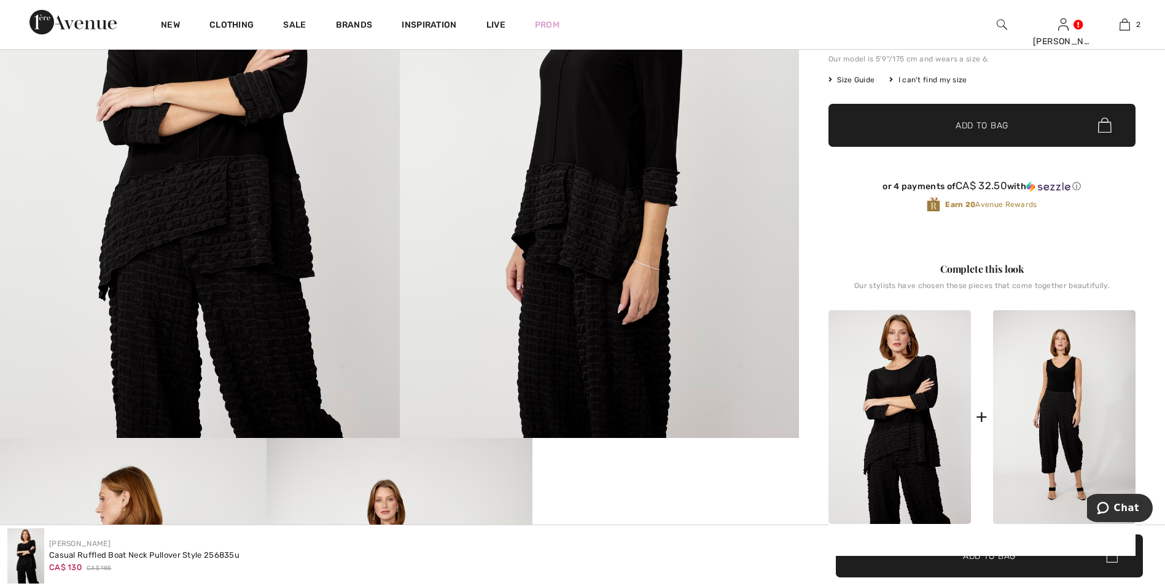
scroll to position [61, 0]
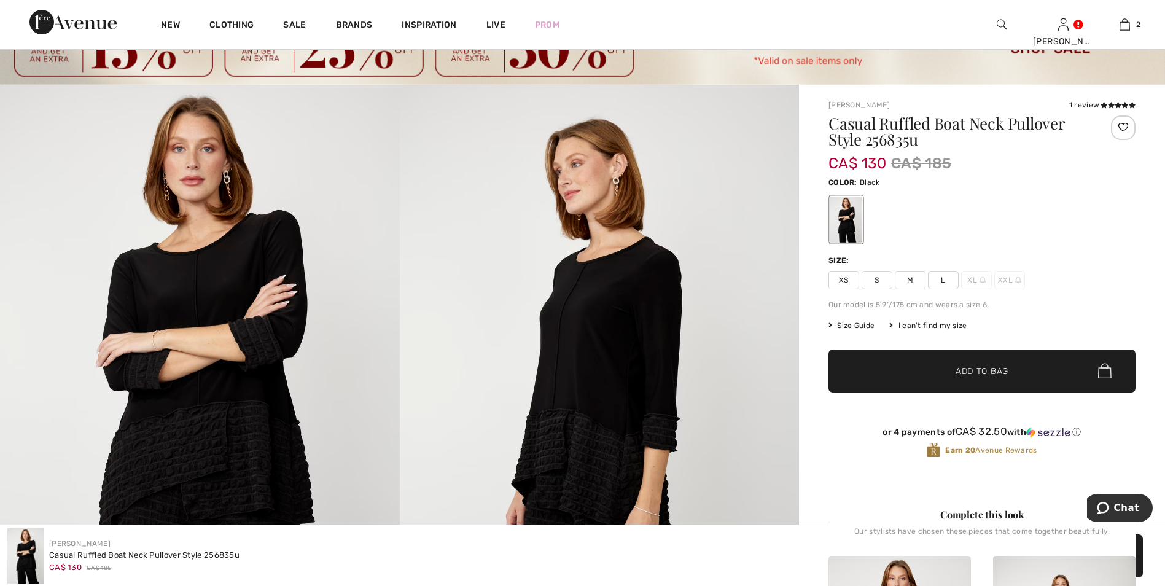
click at [878, 281] on span "S" at bounding box center [877, 280] width 31 height 18
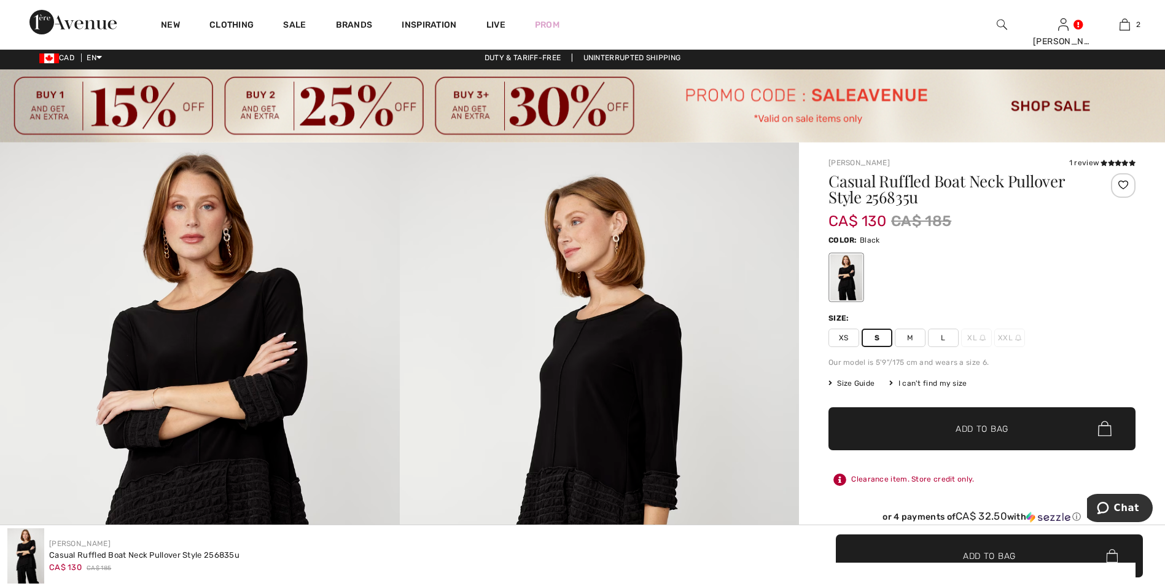
scroll to position [0, 0]
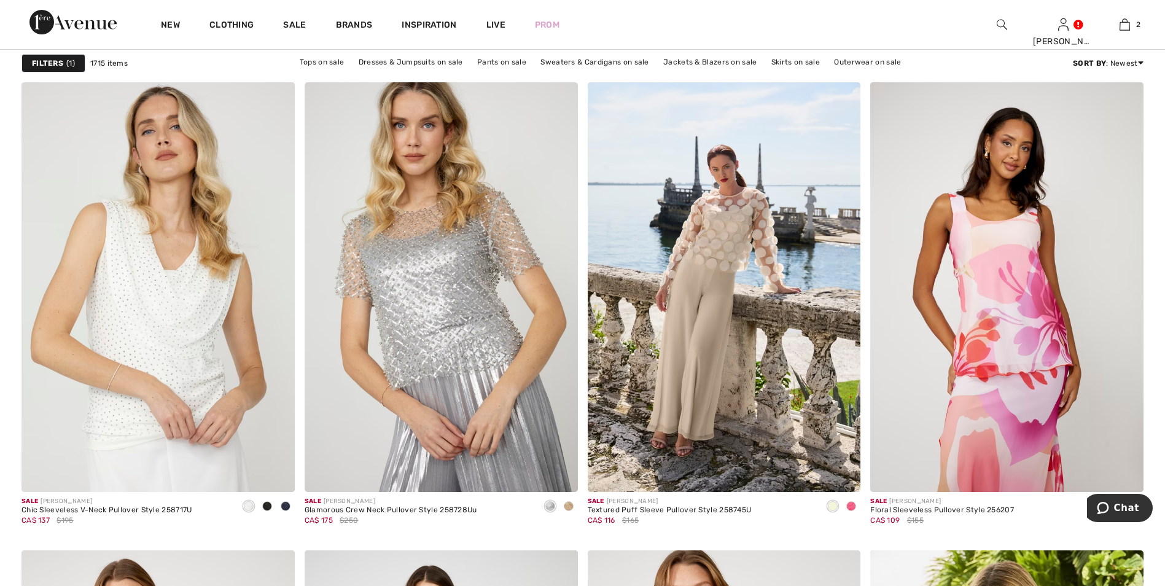
scroll to position [5957, 0]
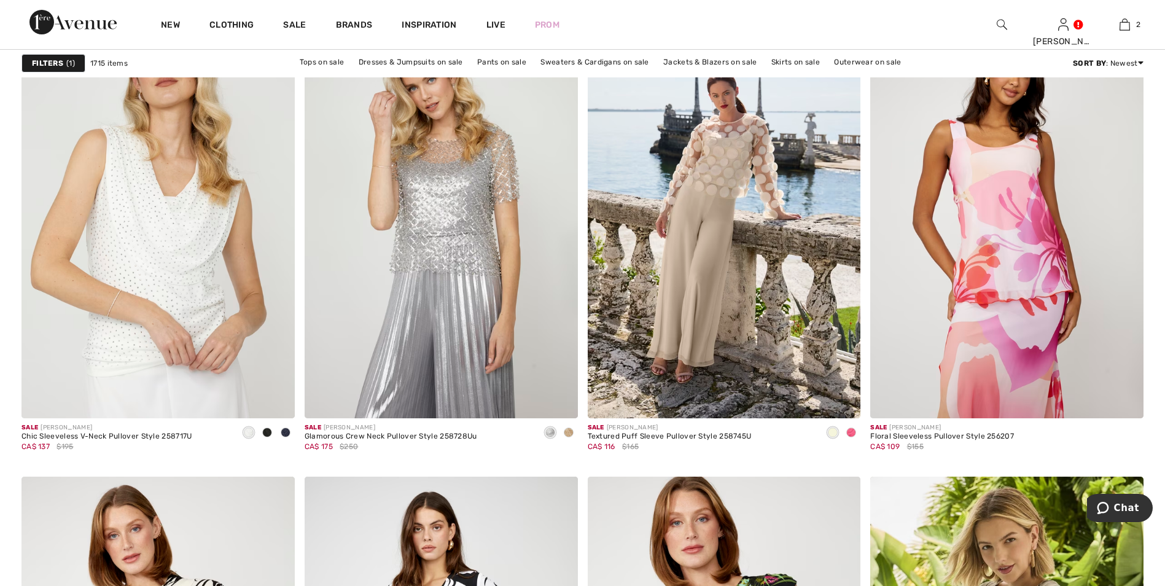
click at [852, 434] on span at bounding box center [851, 432] width 10 height 10
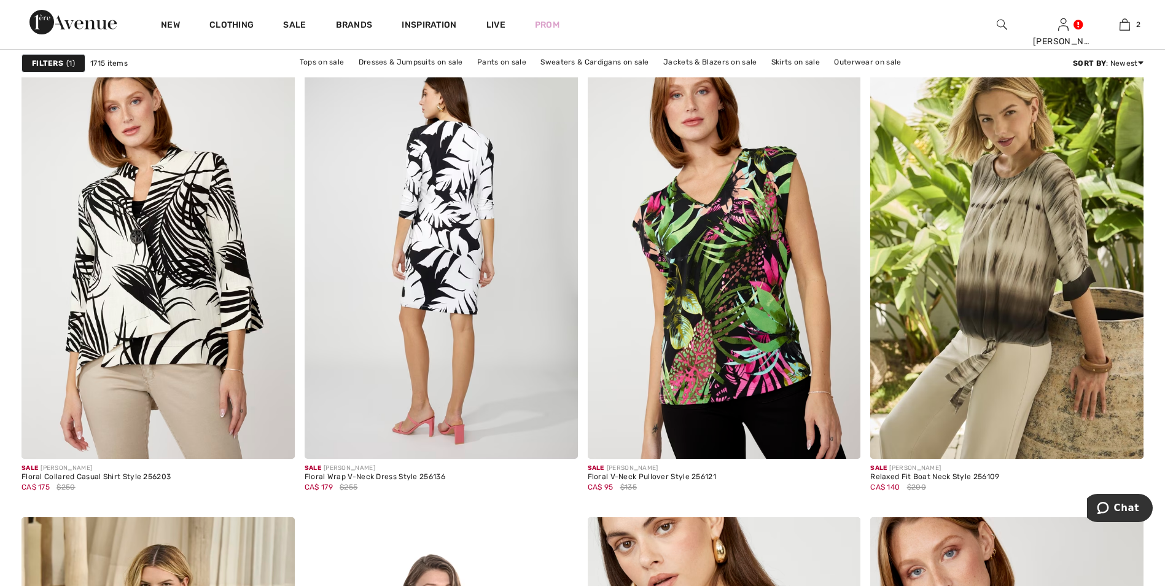
scroll to position [6387, 0]
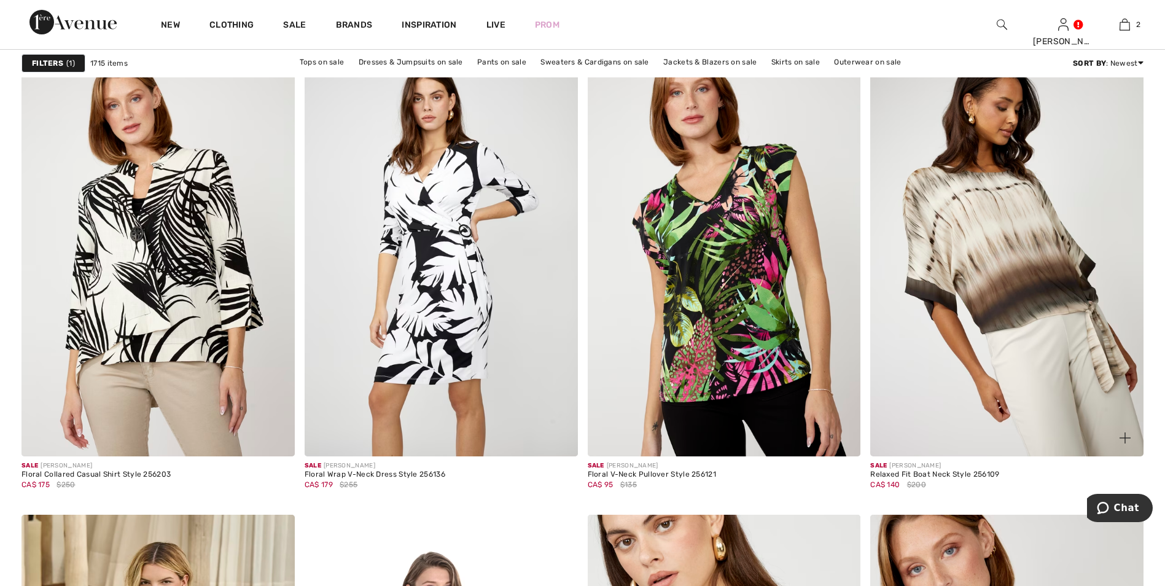
click at [1039, 297] on img at bounding box center [1006, 252] width 273 height 410
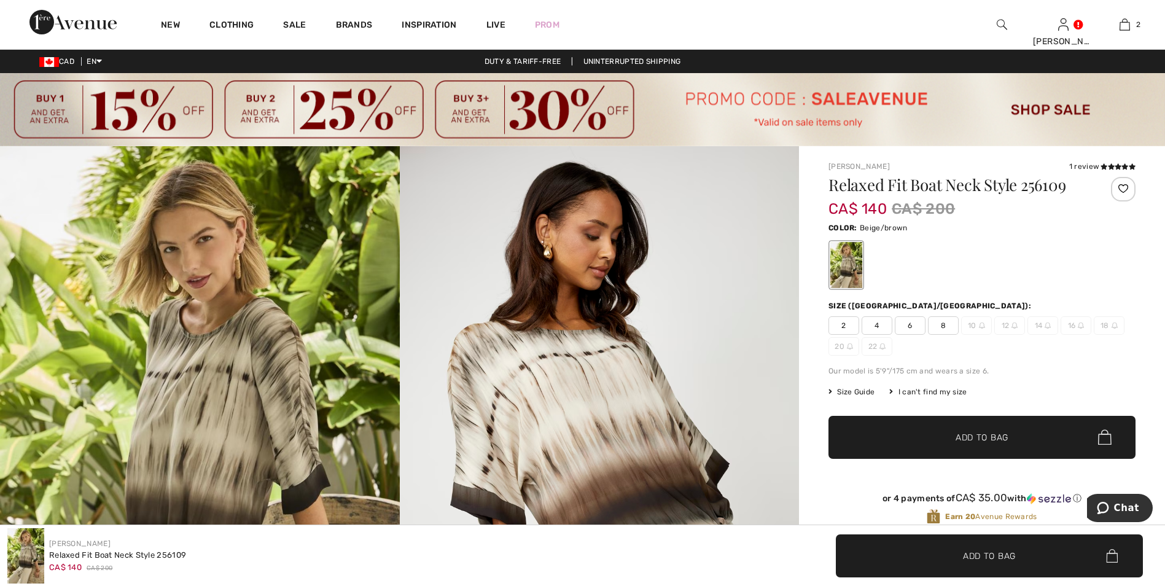
click at [908, 322] on span "6" at bounding box center [910, 325] width 31 height 18
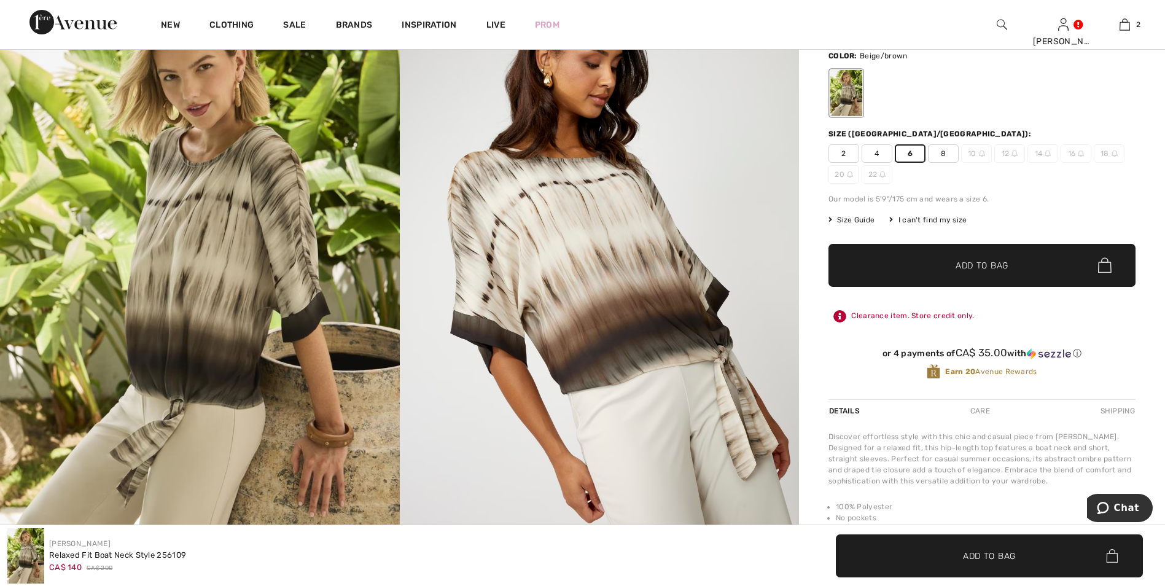
scroll to position [184, 0]
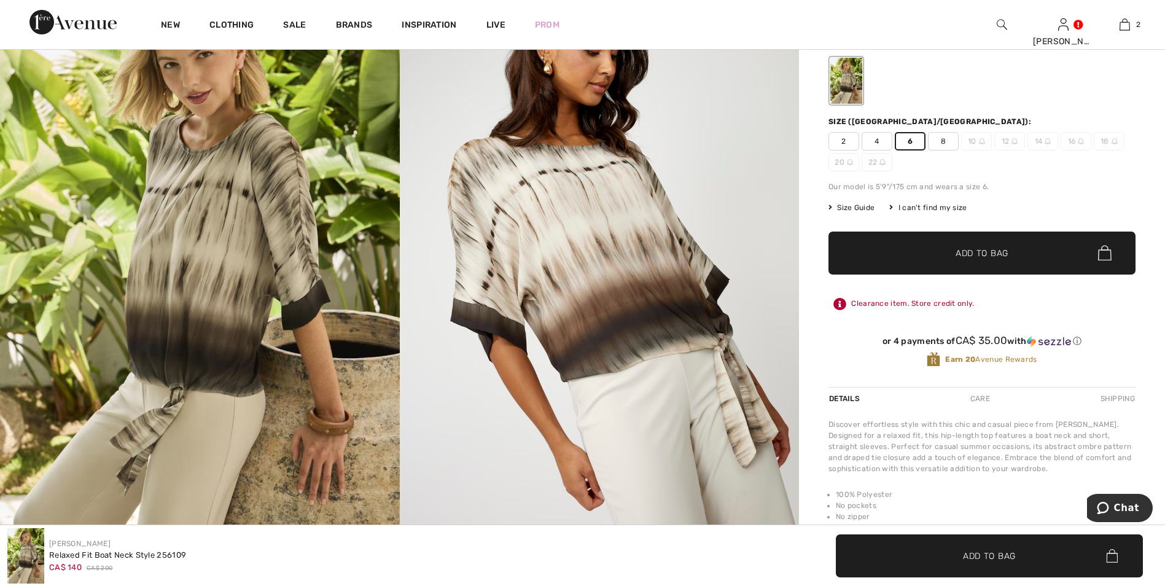
click at [977, 255] on span "Add to Bag" at bounding box center [982, 252] width 53 height 13
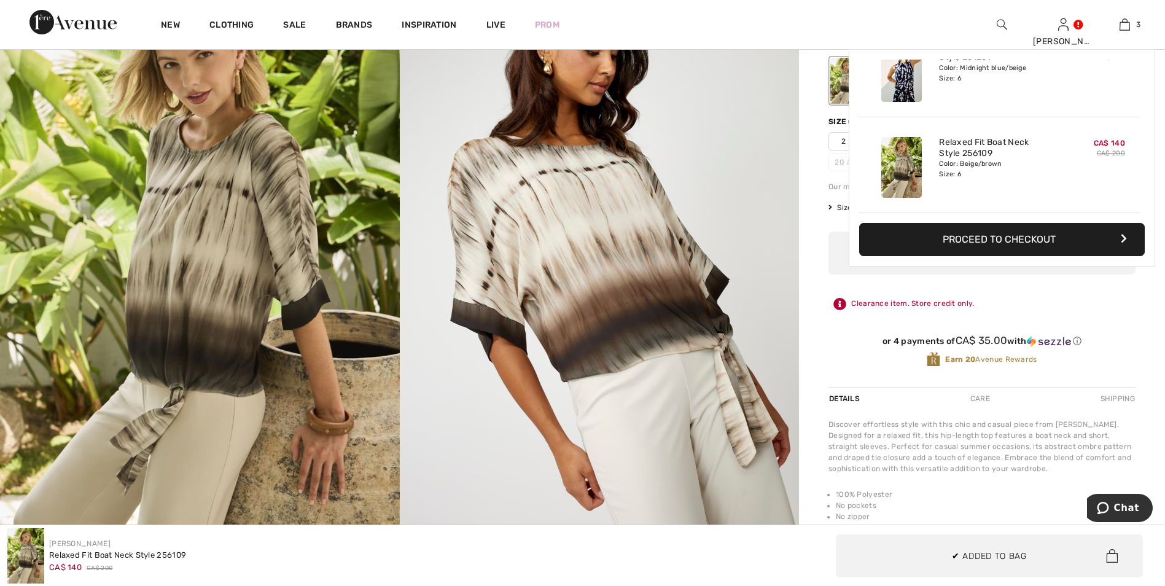
scroll to position [134, 0]
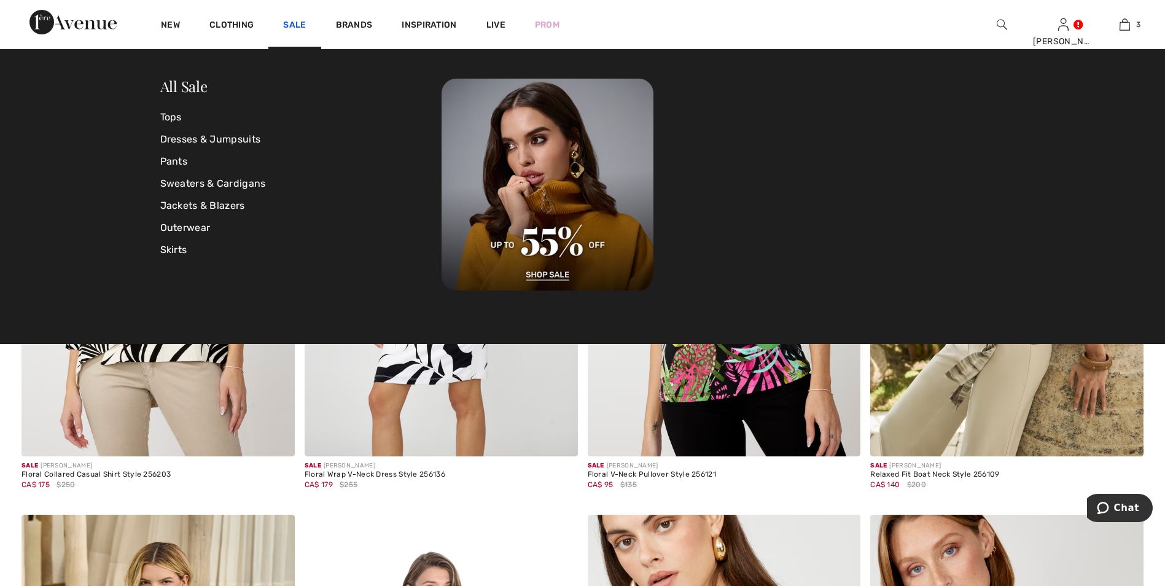
click at [294, 20] on link "Sale" at bounding box center [294, 26] width 23 height 13
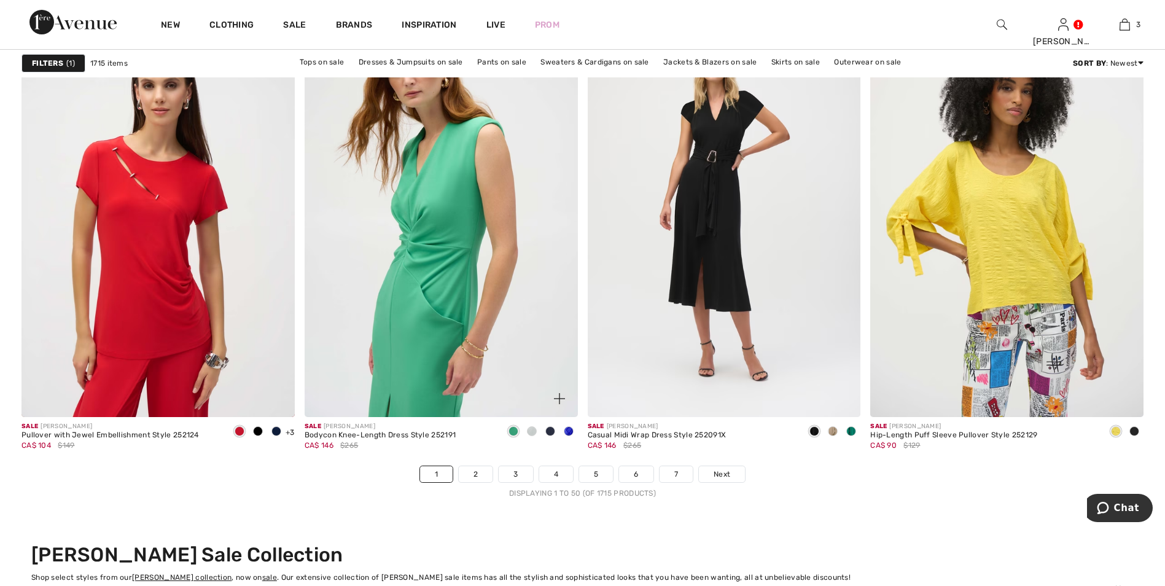
scroll to position [7063, 0]
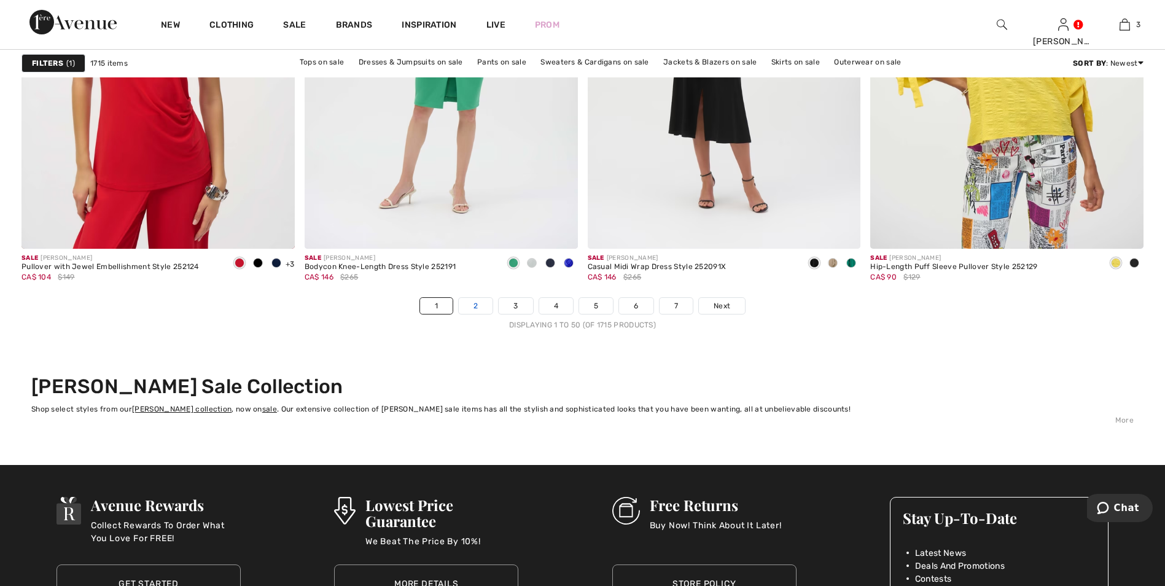
click at [477, 302] on link "2" at bounding box center [476, 306] width 34 height 16
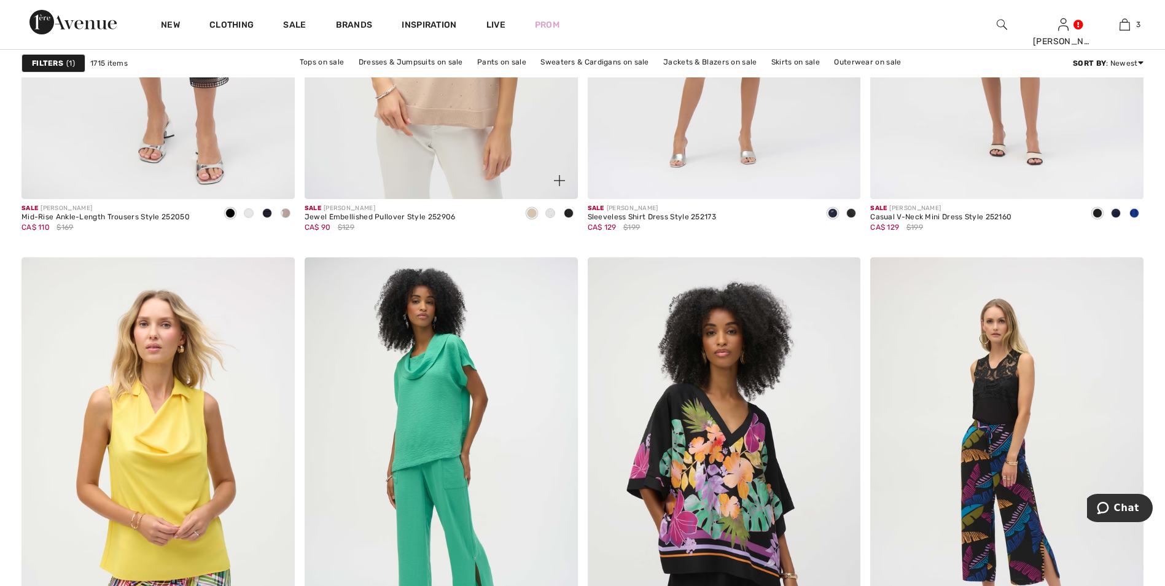
scroll to position [3132, 0]
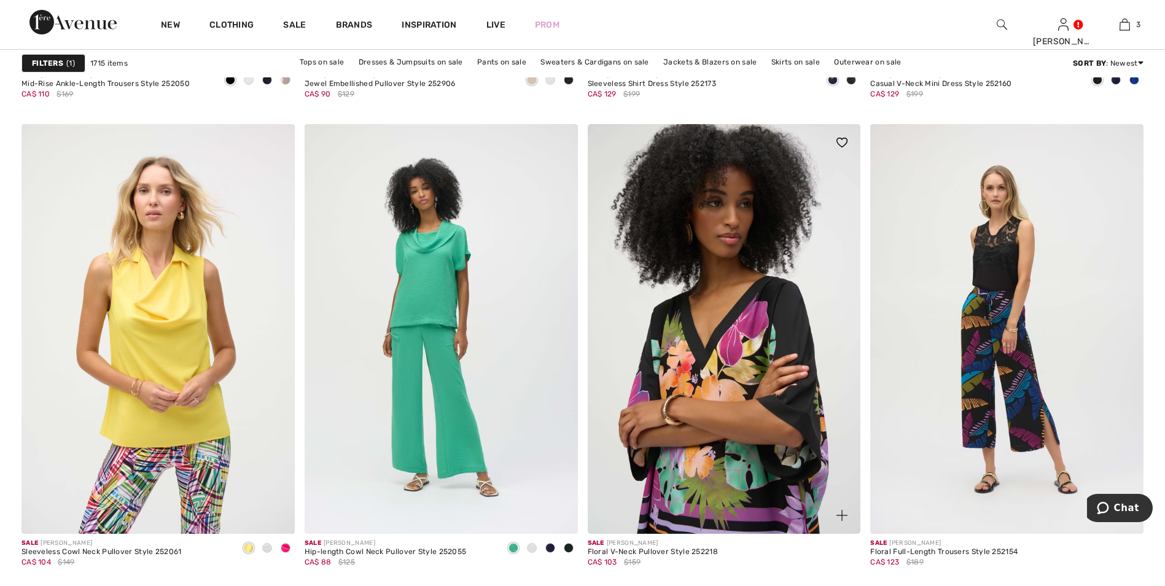
click at [722, 374] on img at bounding box center [724, 329] width 273 height 410
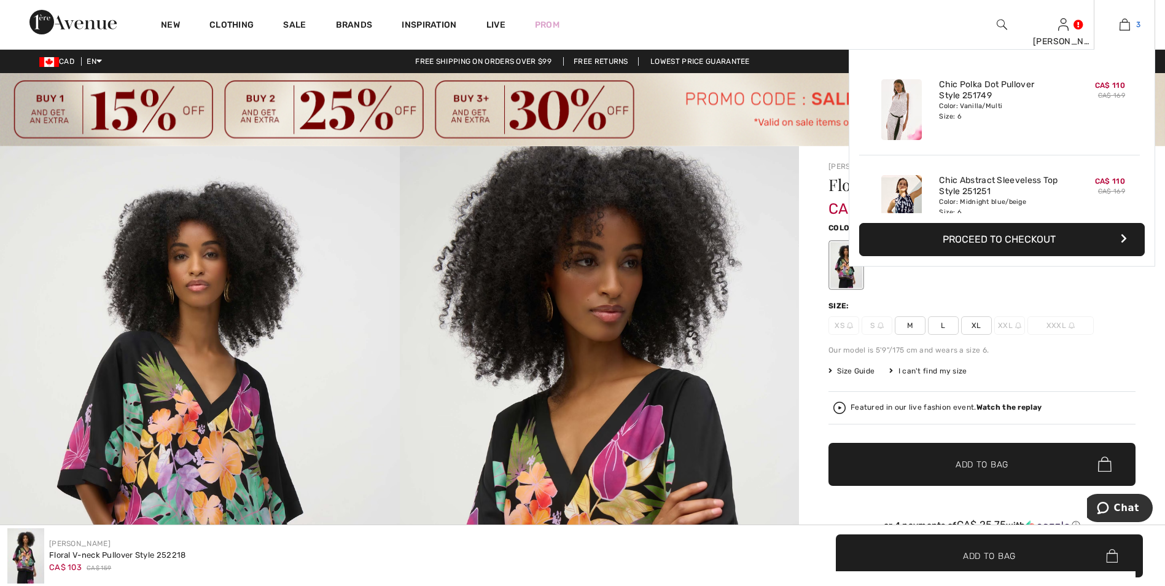
click at [1126, 25] on img at bounding box center [1125, 24] width 10 height 15
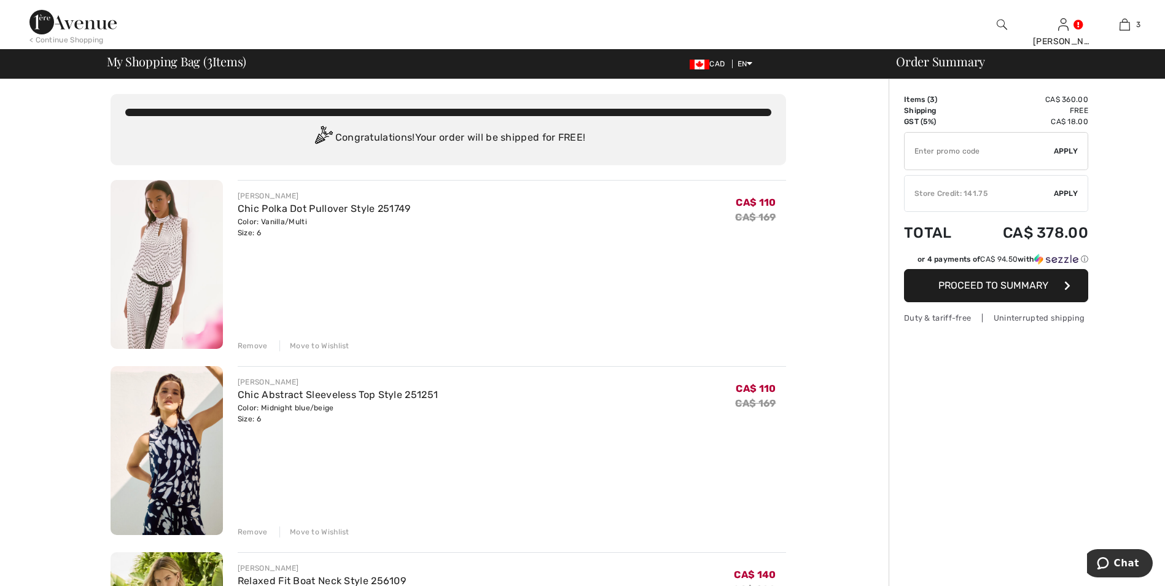
click at [1067, 150] on span "Apply" at bounding box center [1066, 151] width 25 height 11
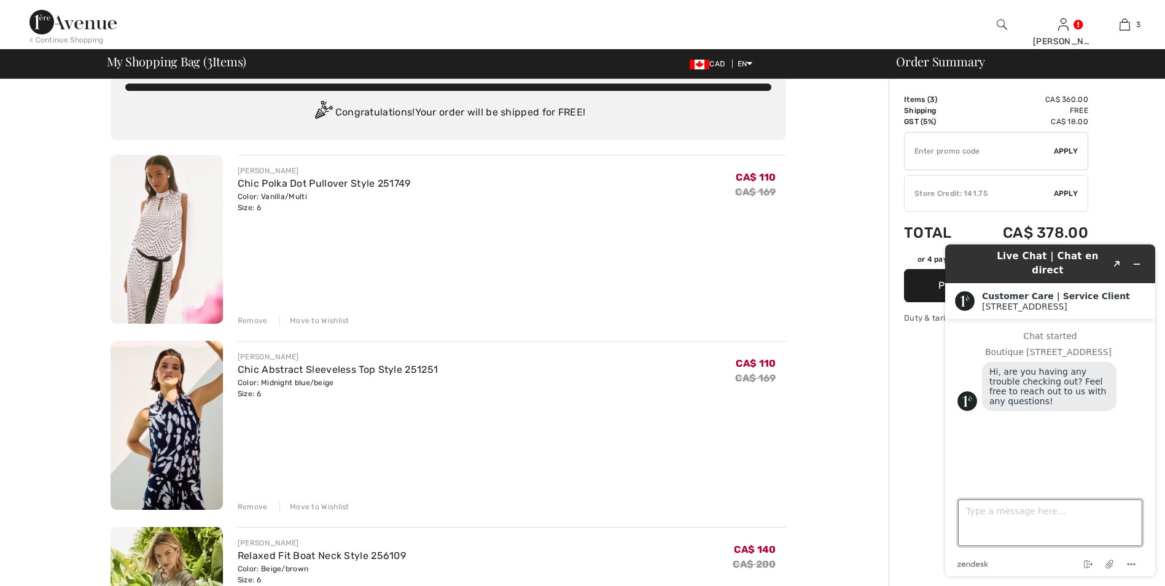
click at [962, 510] on textarea "Type a message here..." at bounding box center [1050, 522] width 184 height 47
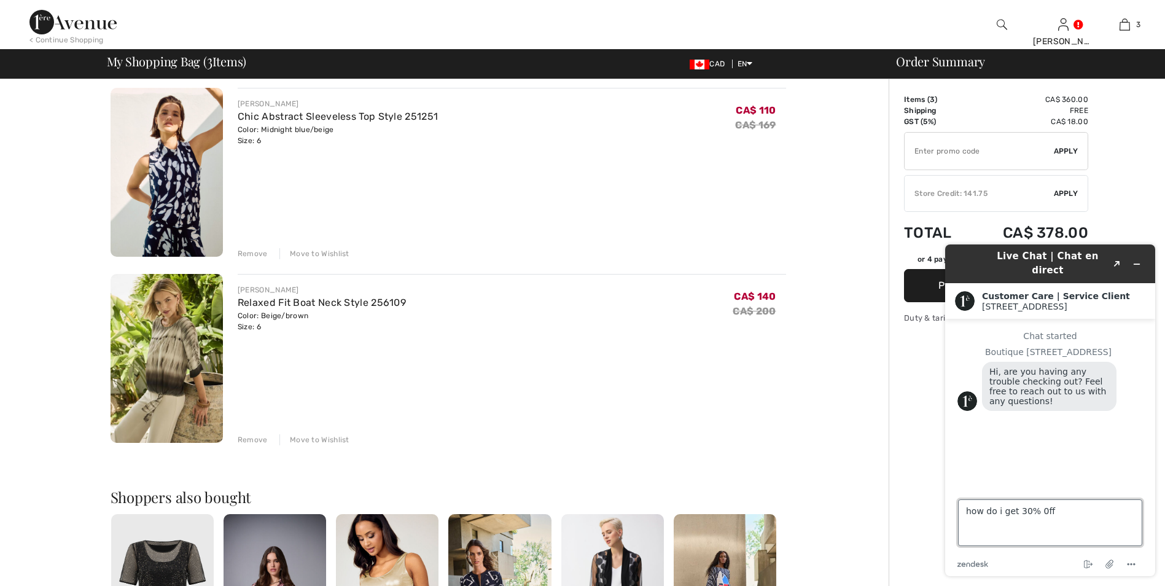
scroll to position [289, 0]
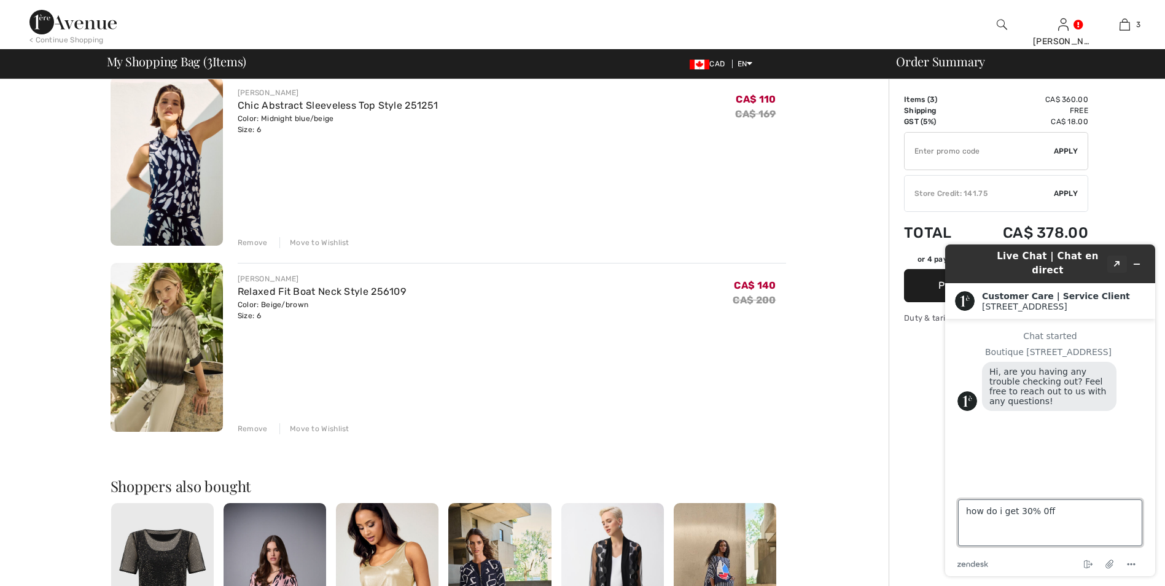
type textarea "how do i get 30% 0ff"
click at [1118, 261] on icon "Popout" at bounding box center [1117, 264] width 6 height 6
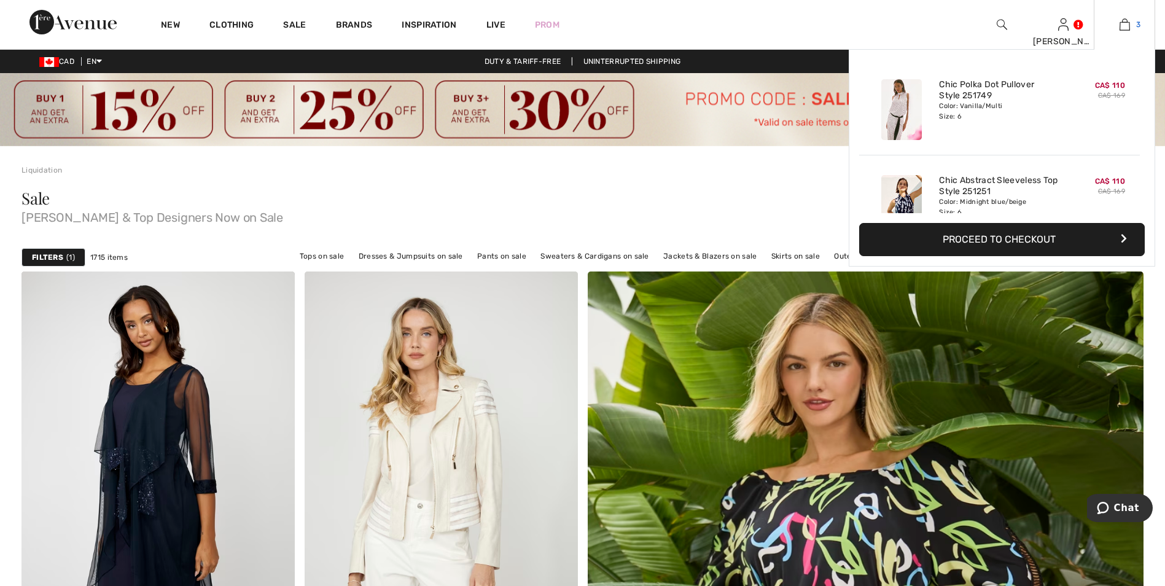
click at [1130, 30] on link "3" at bounding box center [1124, 24] width 60 height 15
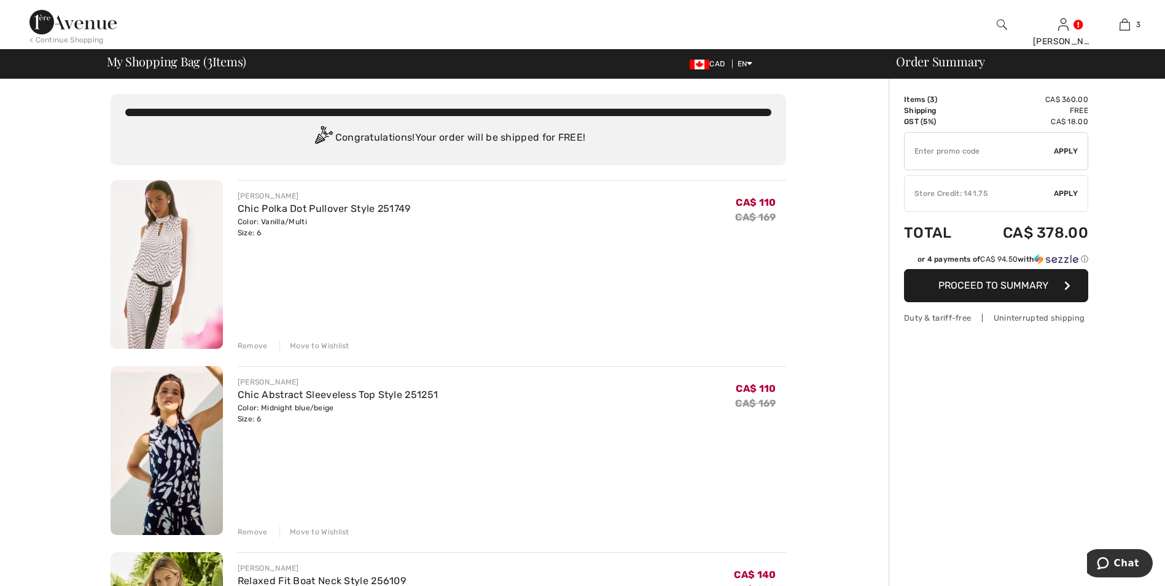
click at [994, 287] on span "Proceed to Summary" at bounding box center [993, 285] width 110 height 12
click at [913, 150] on input "TEXT" at bounding box center [979, 151] width 149 height 37
type input "SALEAVENUE"
click at [1072, 149] on span "Apply" at bounding box center [1066, 151] width 25 height 11
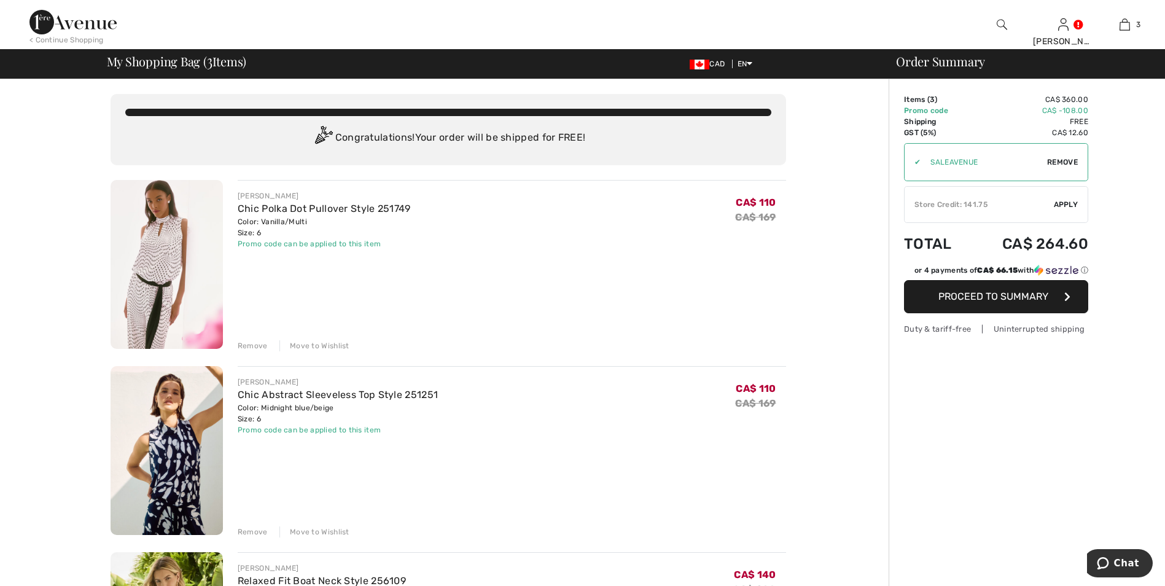
click at [1066, 202] on span "Apply" at bounding box center [1066, 204] width 25 height 11
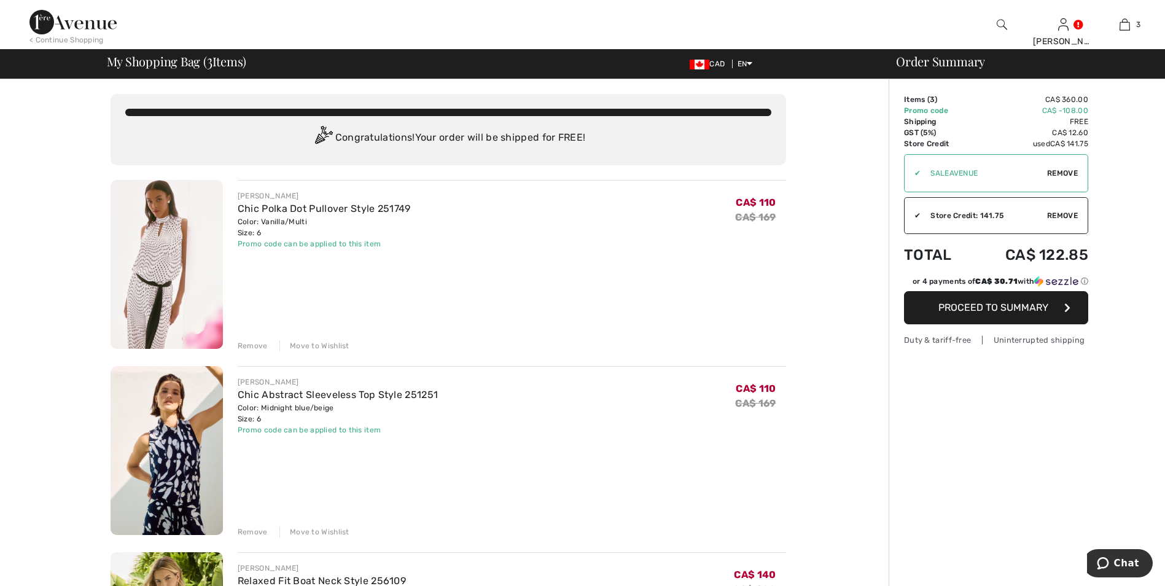
click at [978, 308] on span "Proceed to Summary" at bounding box center [993, 308] width 110 height 12
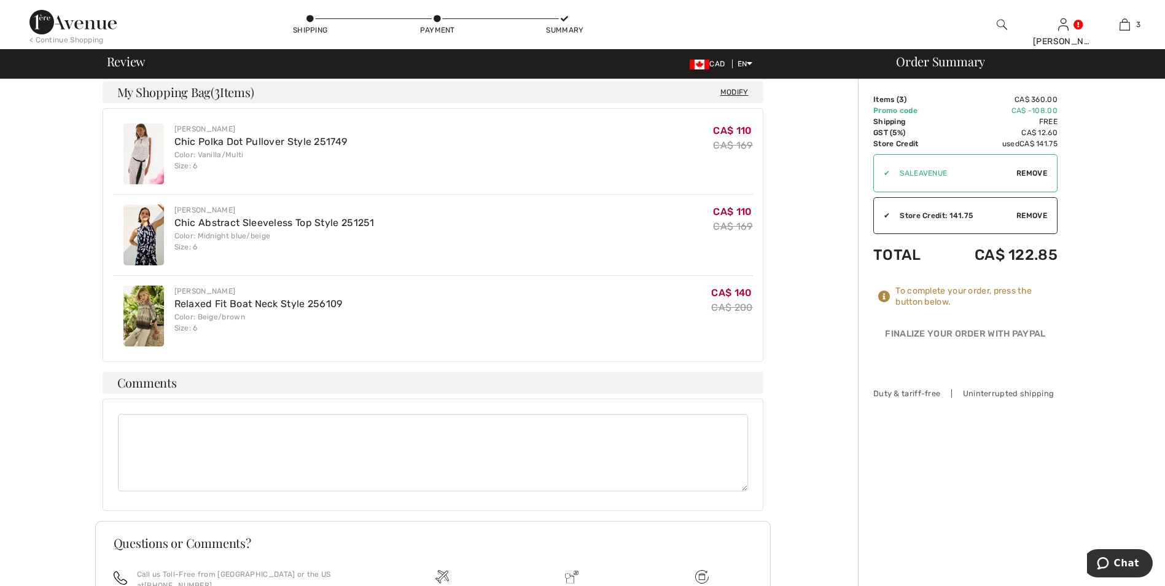
scroll to position [369, 0]
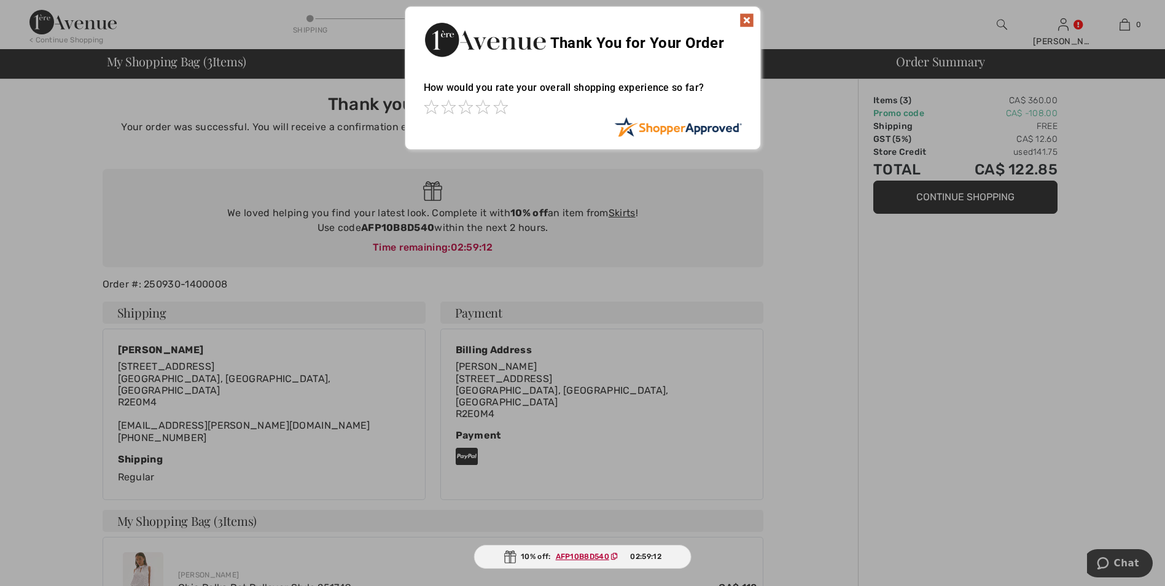
click at [750, 17] on img at bounding box center [746, 20] width 15 height 15
